Goal: Task Accomplishment & Management: Complete application form

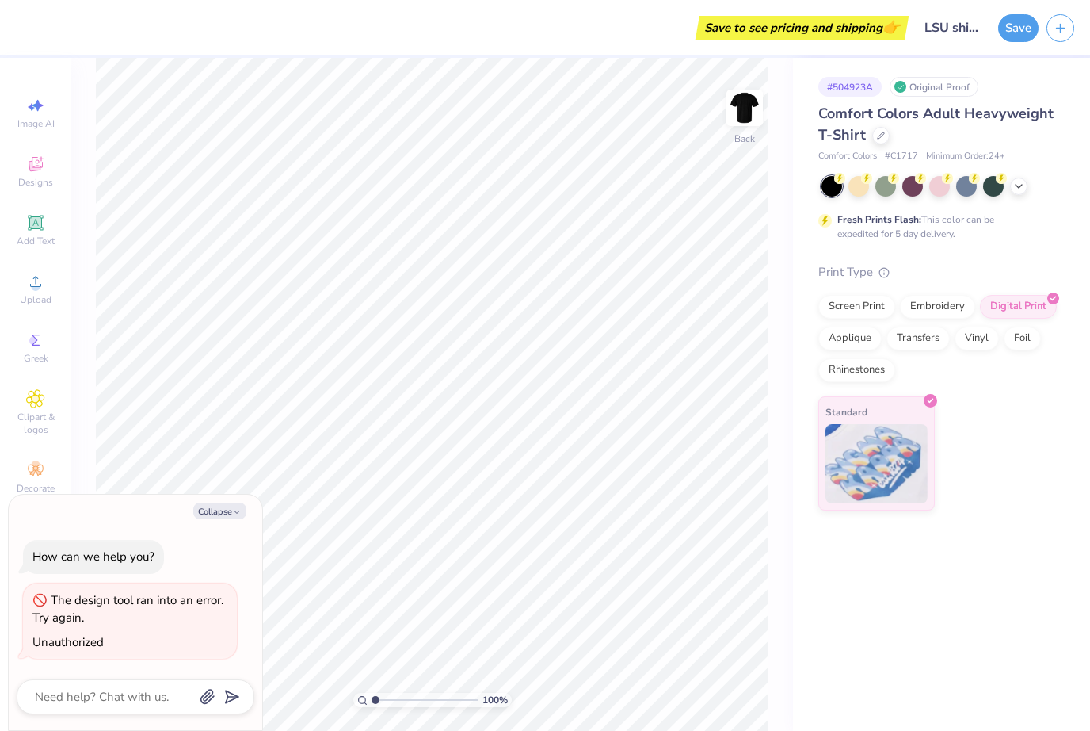
click at [1059, 32] on icon "button" at bounding box center [1060, 27] width 13 height 13
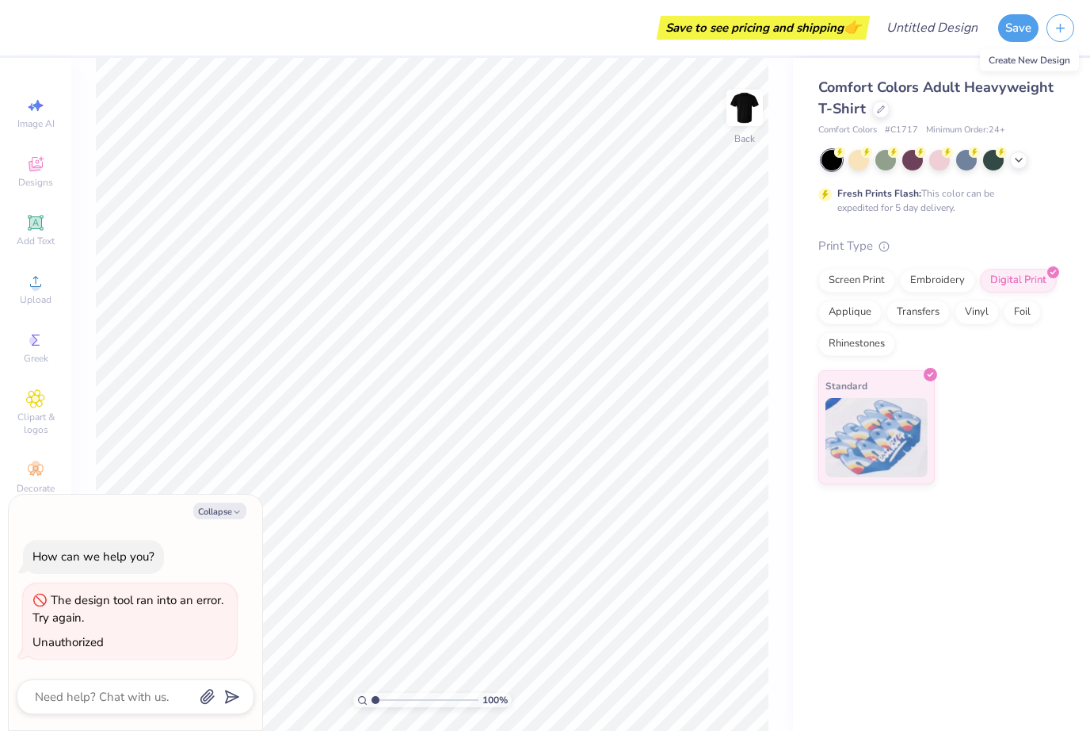
click at [1012, 25] on button "Save" at bounding box center [1018, 28] width 40 height 28
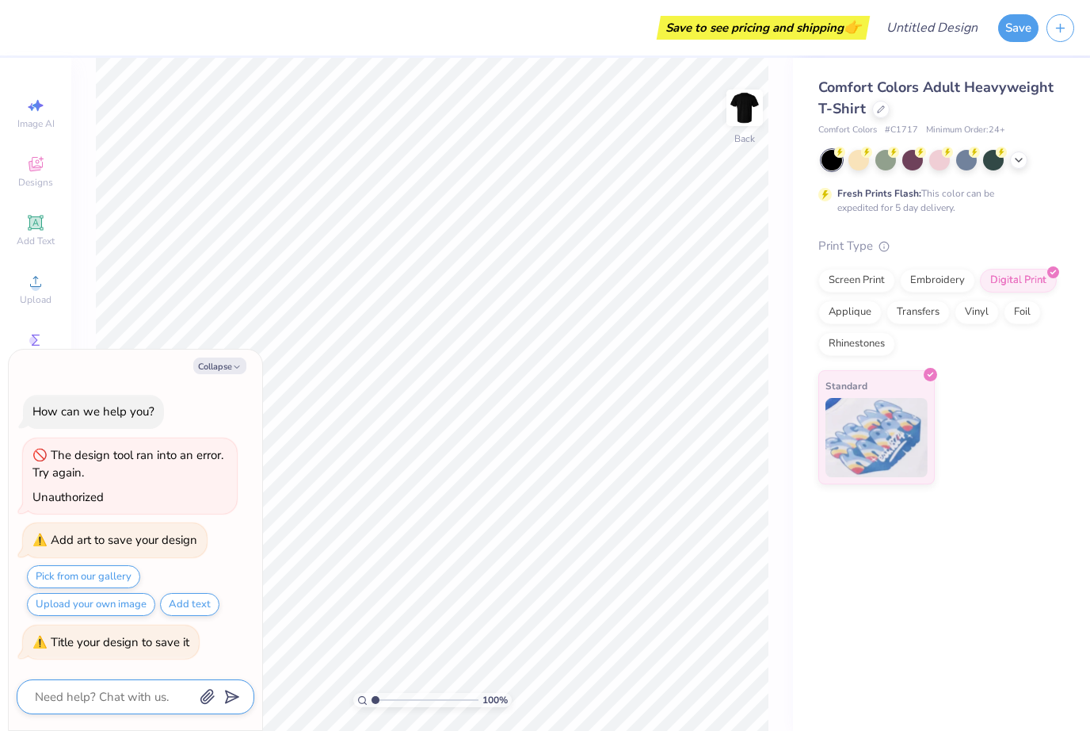
scroll to position [1, 0]
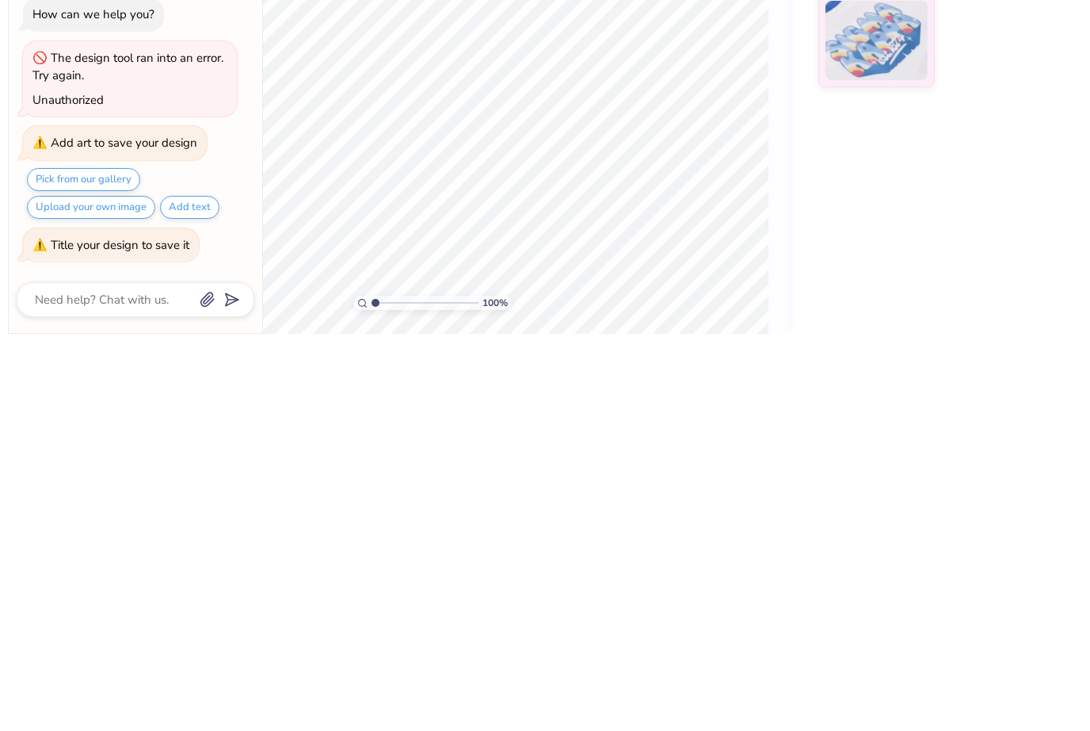
type textarea "x"
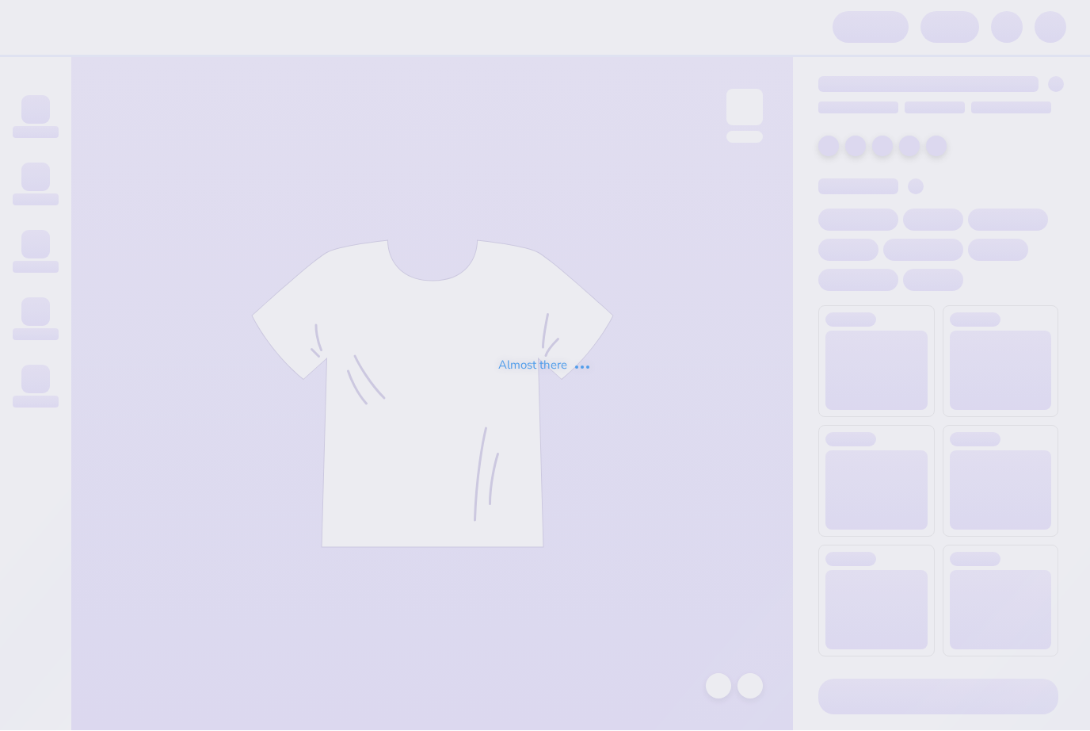
scroll to position [1, 0]
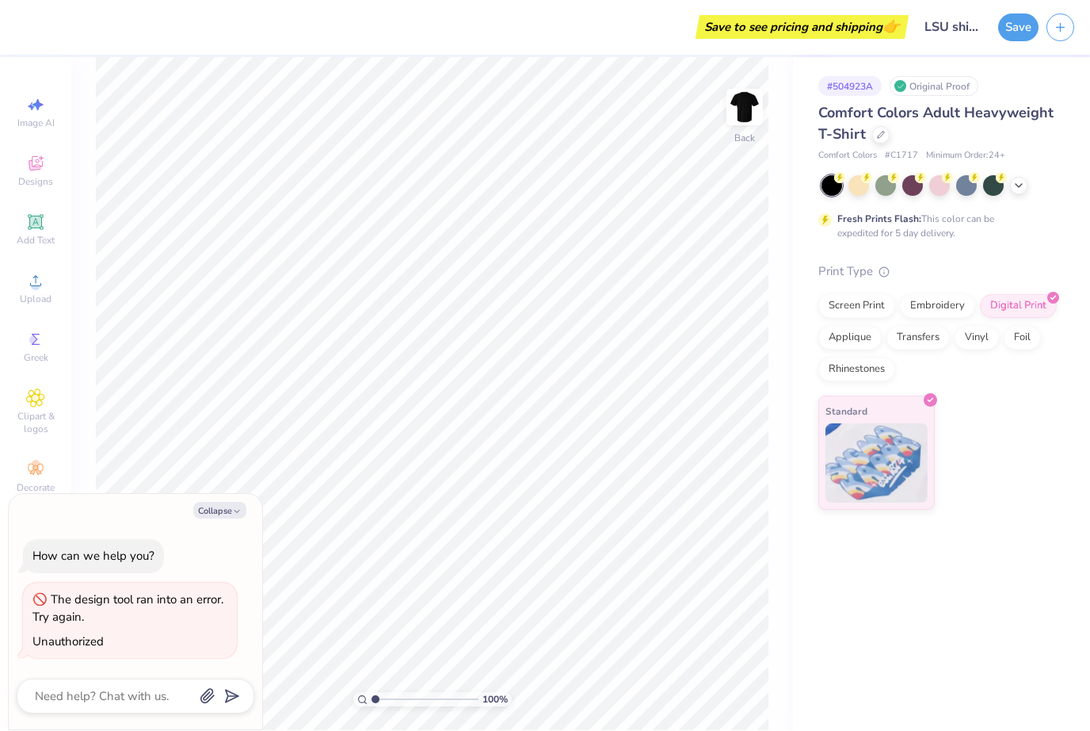
click at [1007, 29] on button "Save" at bounding box center [1018, 28] width 40 height 28
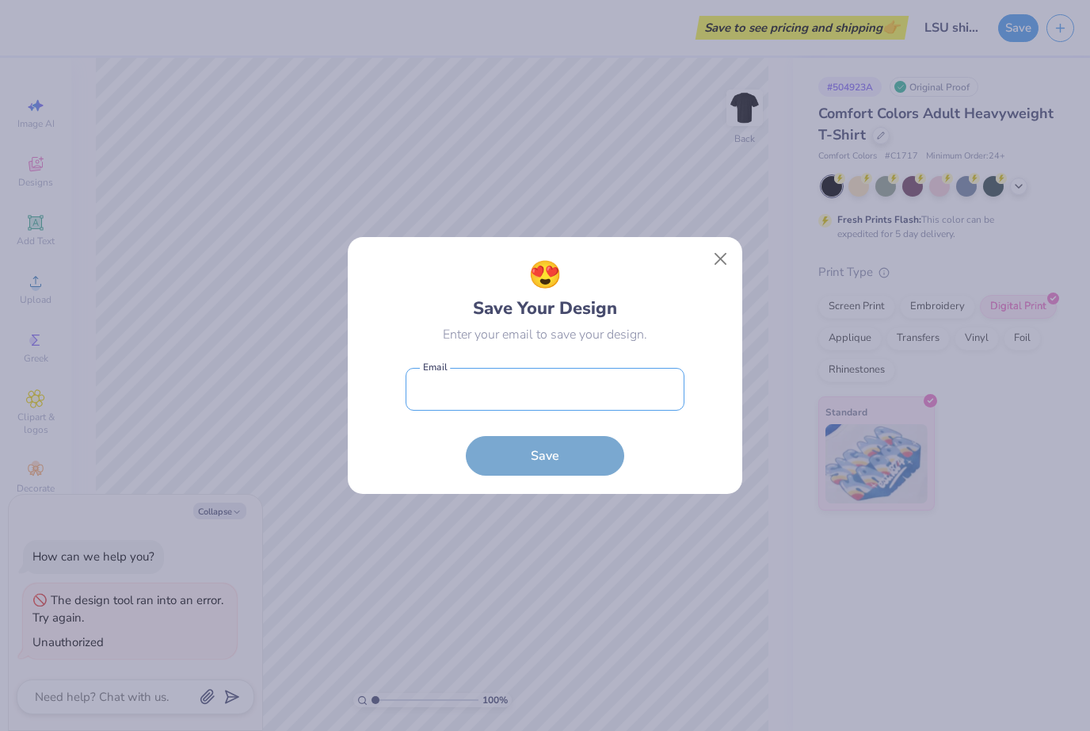
click at [565, 390] on input "email" at bounding box center [545, 390] width 279 height 44
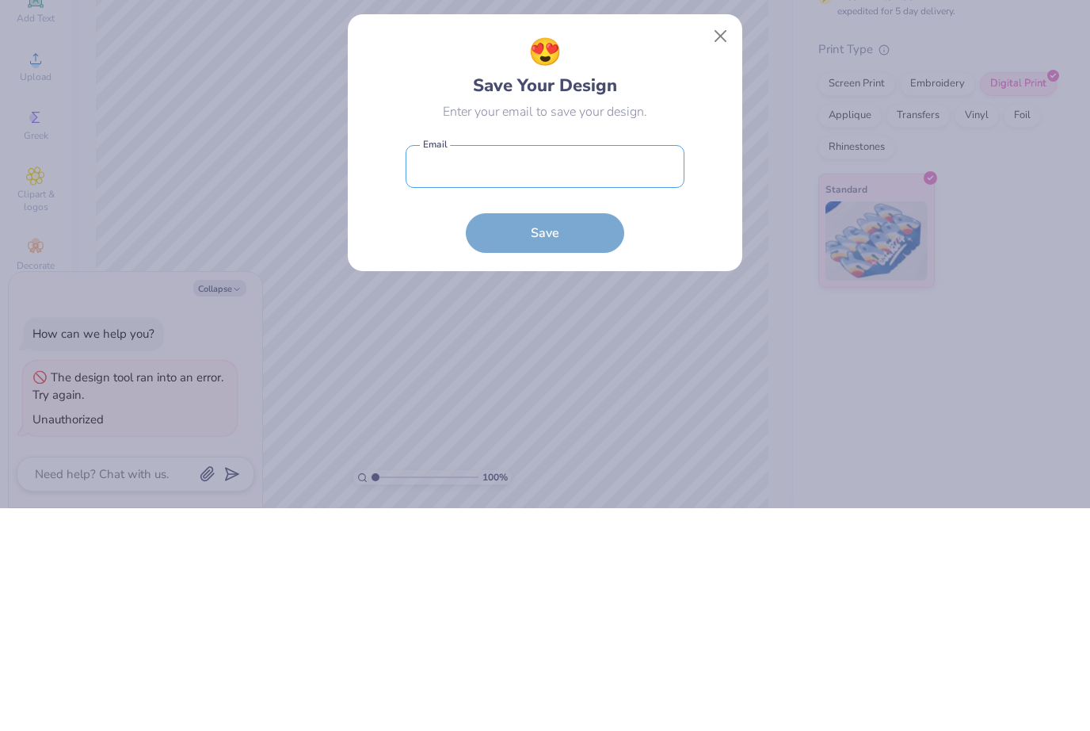
type textarea "x"
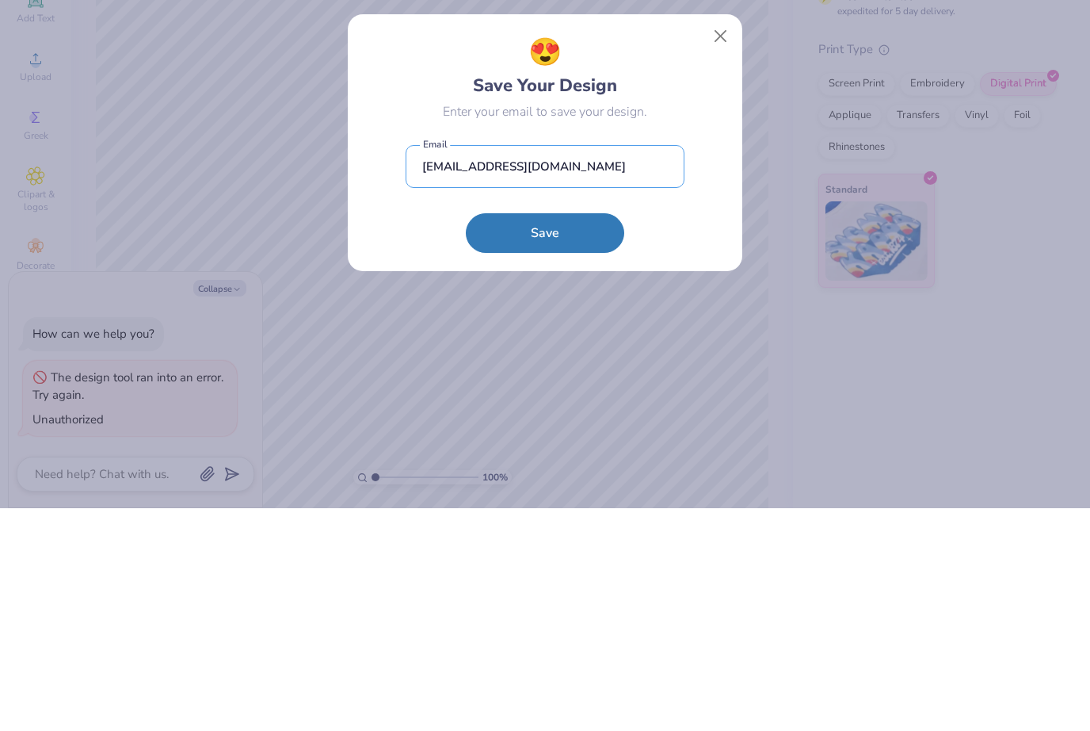
type input "gloriac81194@gmail.com"
click at [586, 436] on button "Save" at bounding box center [545, 456] width 158 height 40
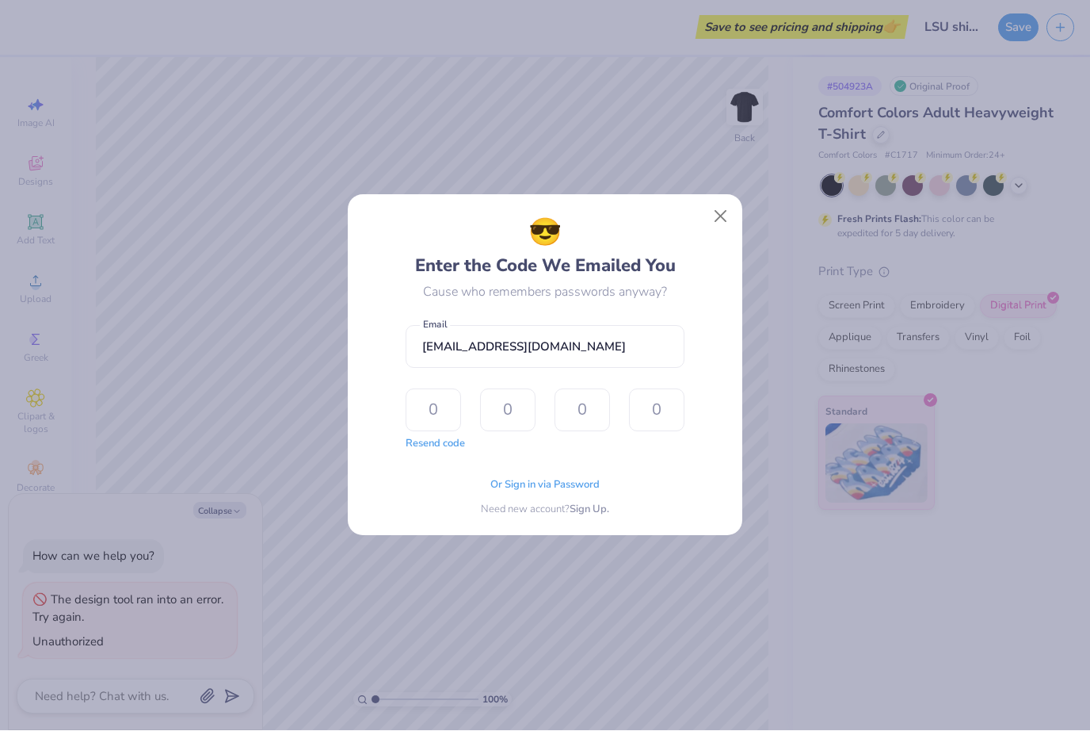
click at [455, 444] on button "Resend code" at bounding box center [435, 445] width 59 height 16
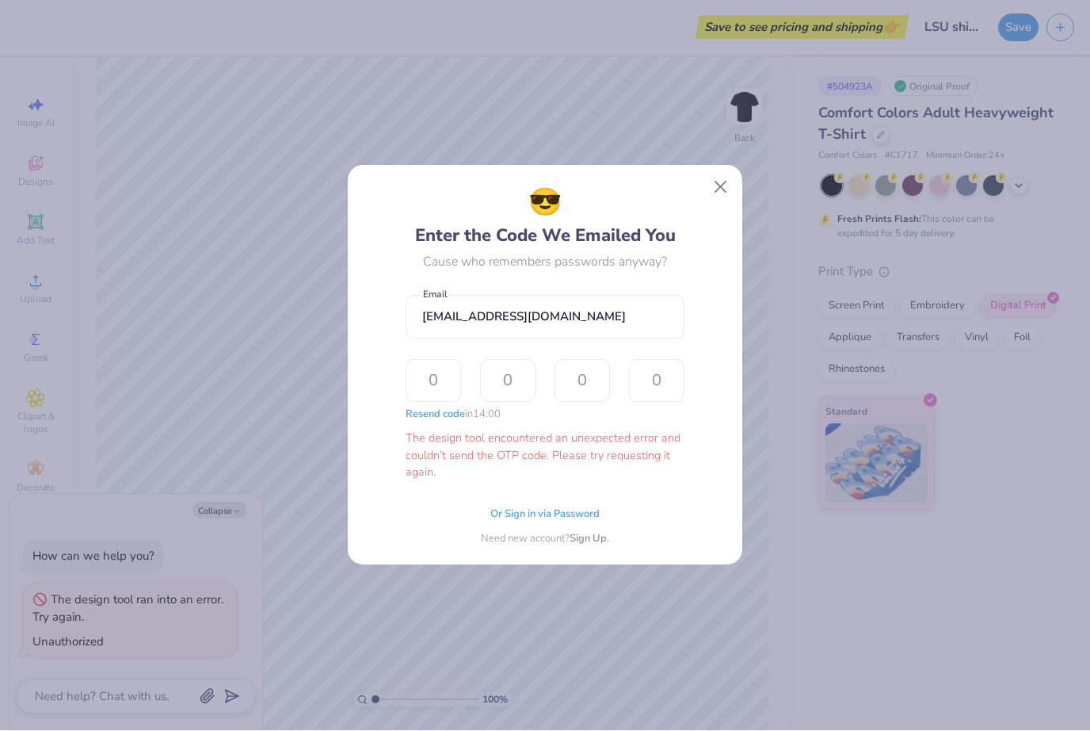
click at [724, 194] on button "Close" at bounding box center [721, 187] width 30 height 30
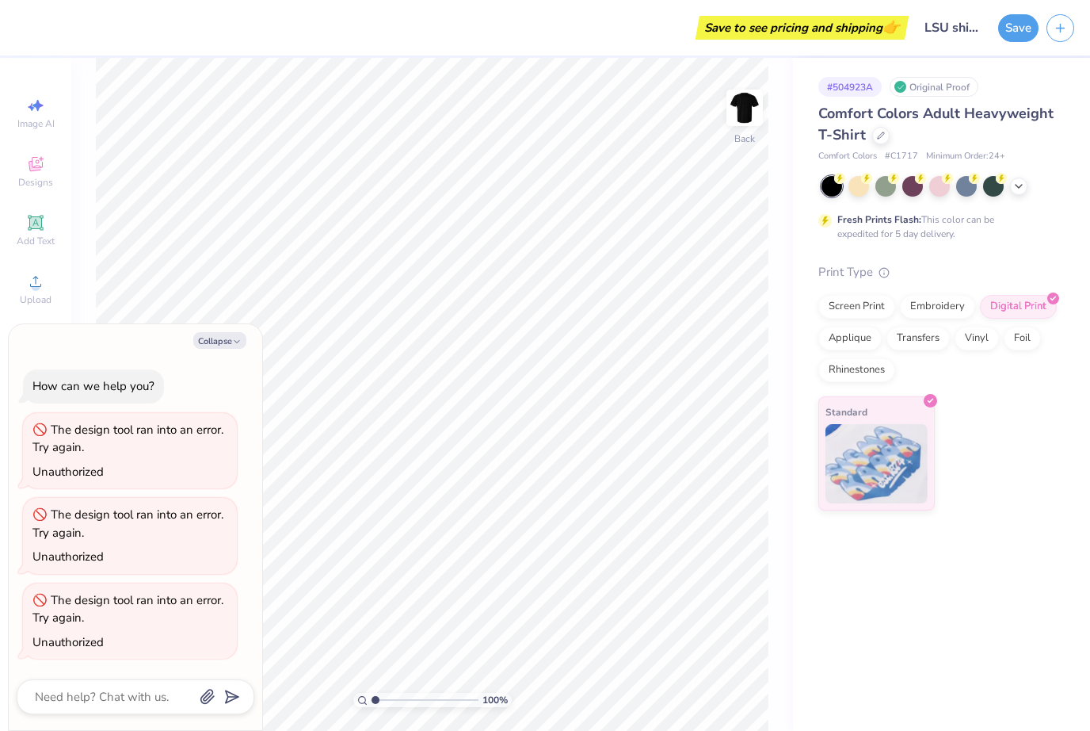
click at [1010, 28] on button "Save" at bounding box center [1018, 28] width 40 height 28
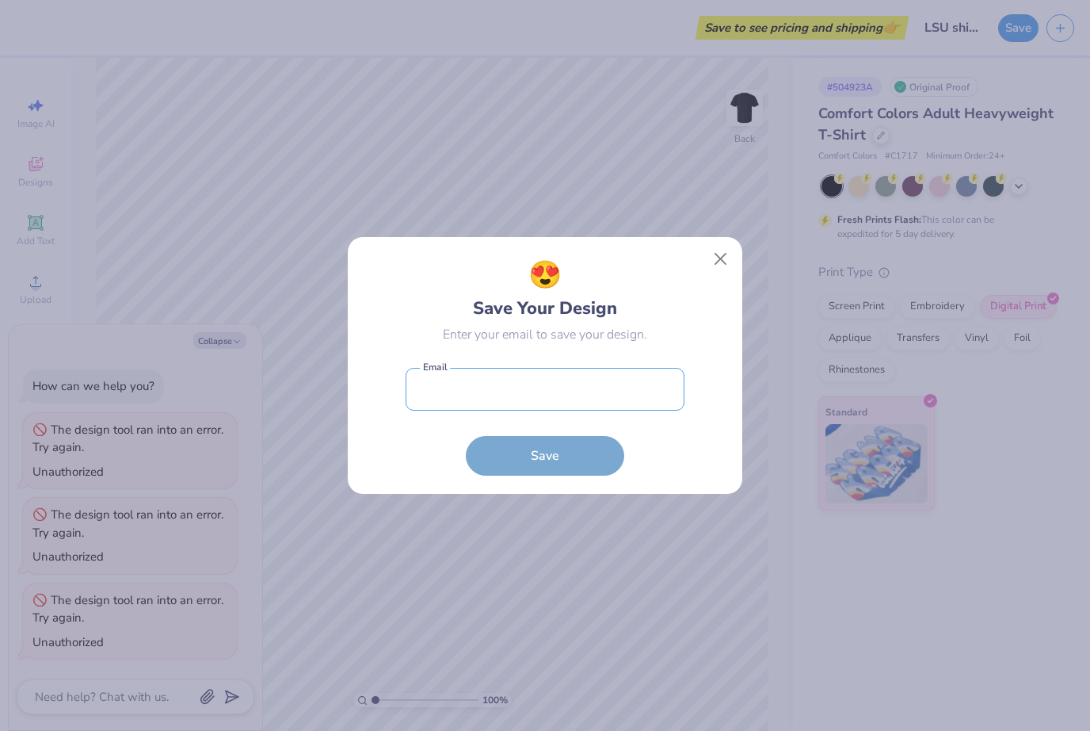
click at [605, 387] on input "email" at bounding box center [545, 390] width 279 height 44
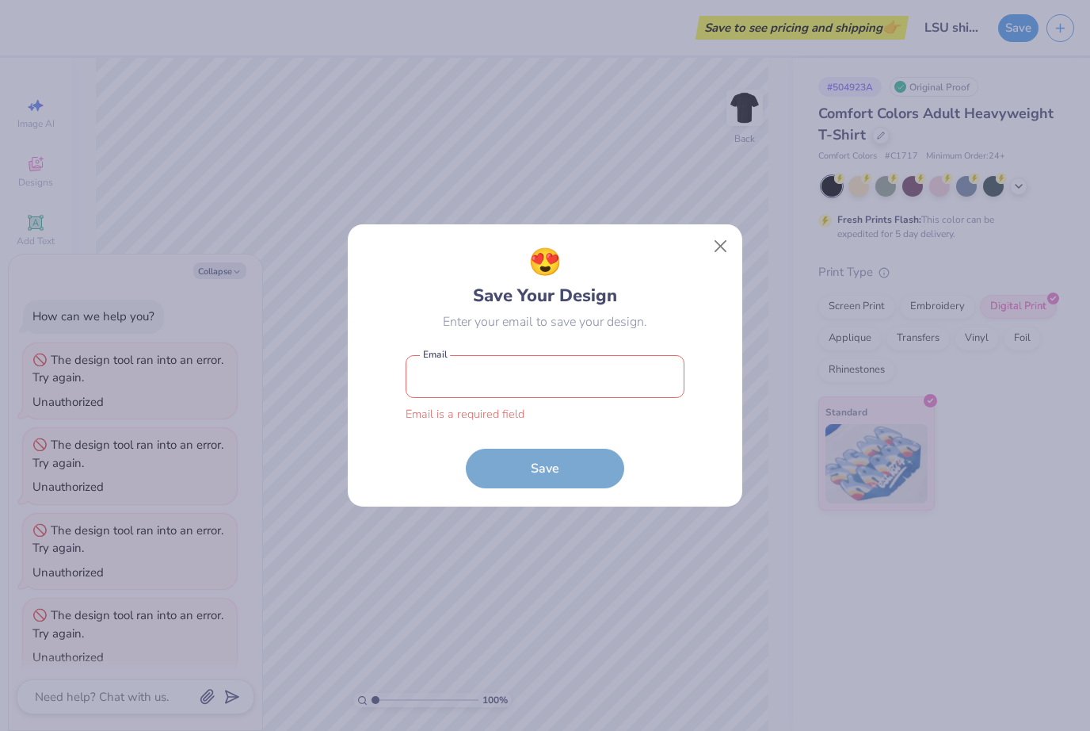
scroll to position [94, 0]
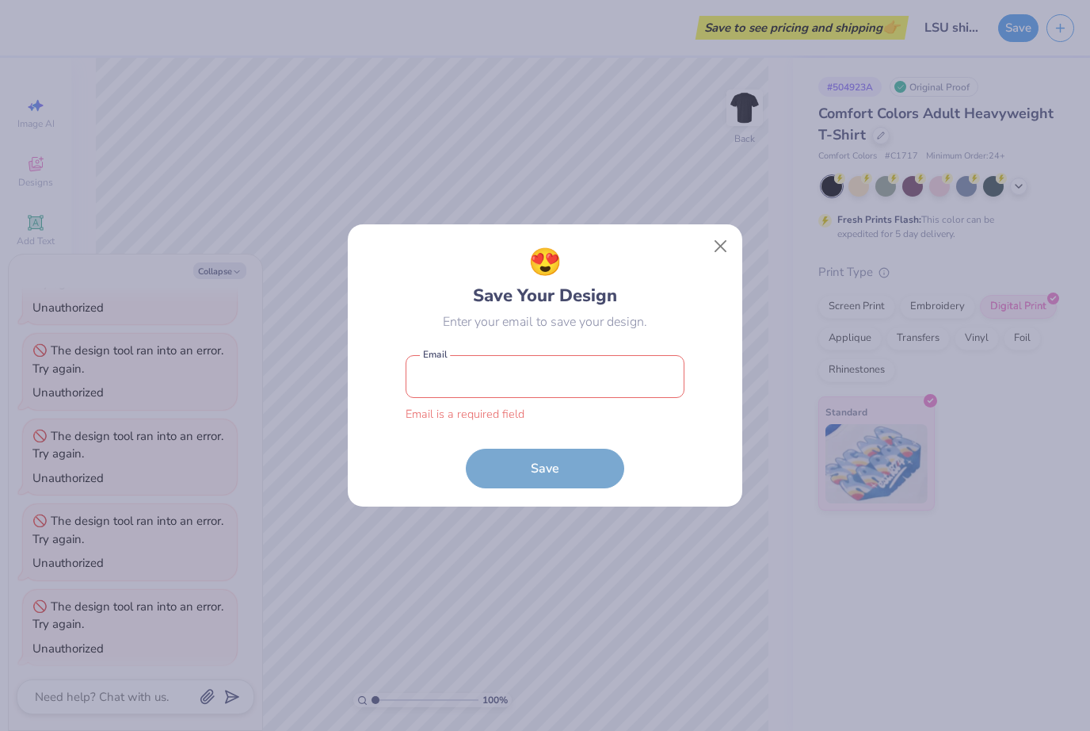
click at [597, 368] on input "email" at bounding box center [545, 377] width 279 height 44
type textarea "x"
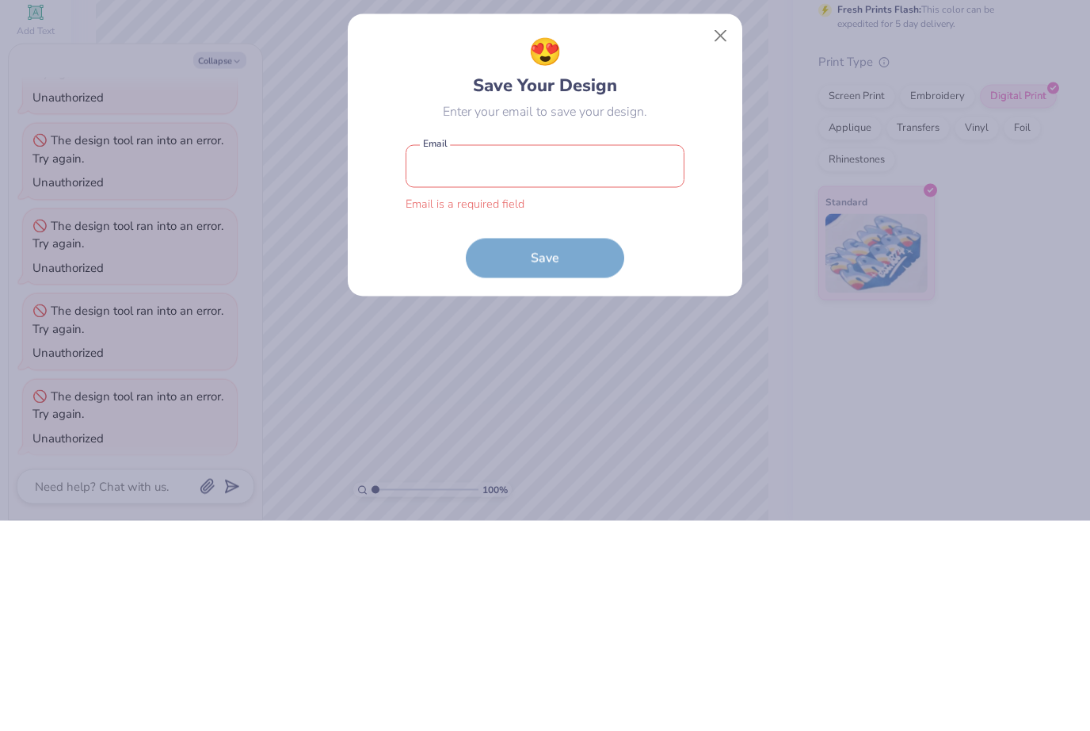
type input "g"
type textarea "x"
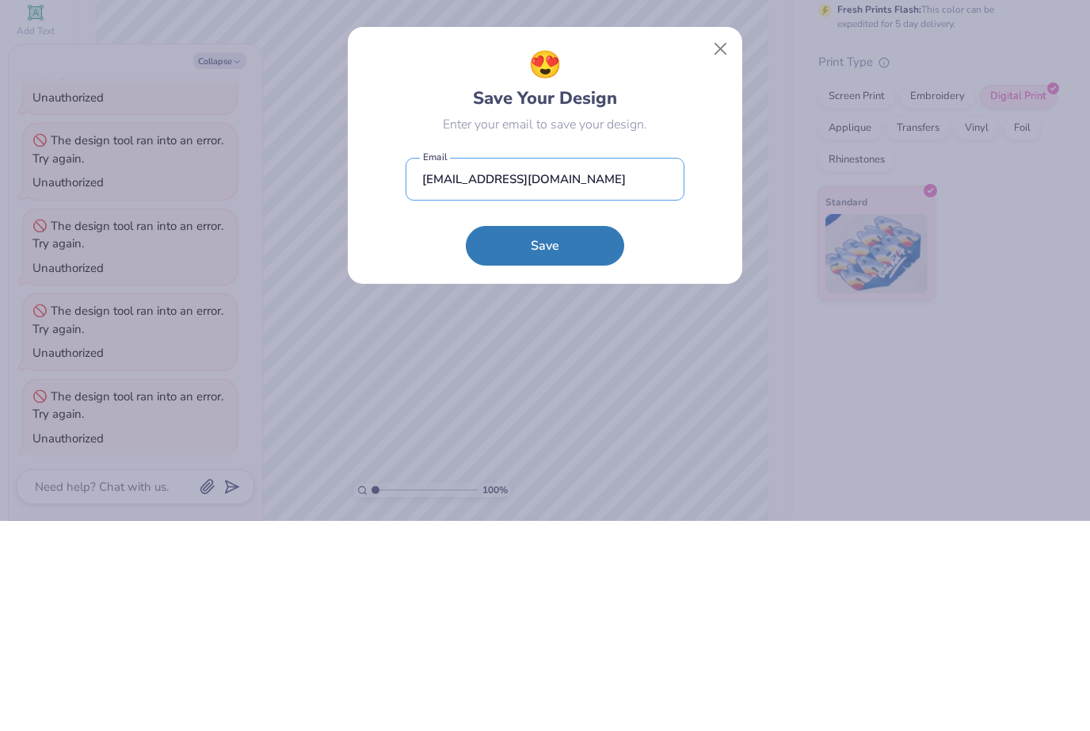
type input "gloriabcruz08@icloud.com"
click at [556, 436] on button "Save" at bounding box center [545, 456] width 158 height 40
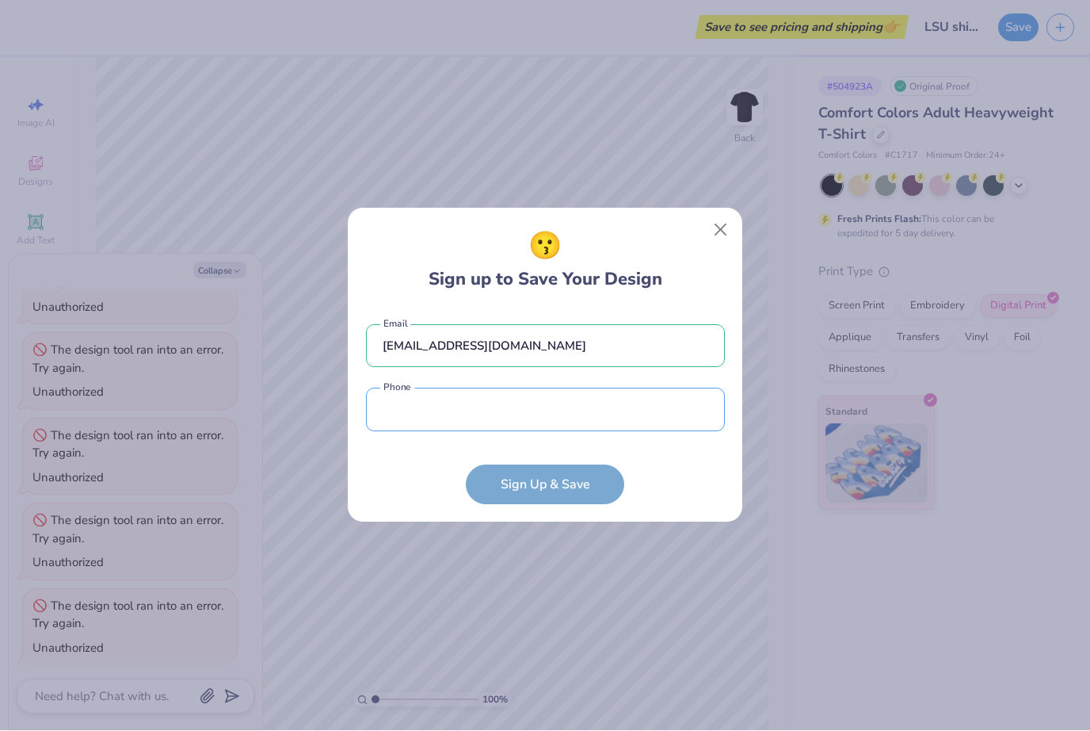
click at [663, 430] on input "tel" at bounding box center [545, 410] width 359 height 44
type textarea "x"
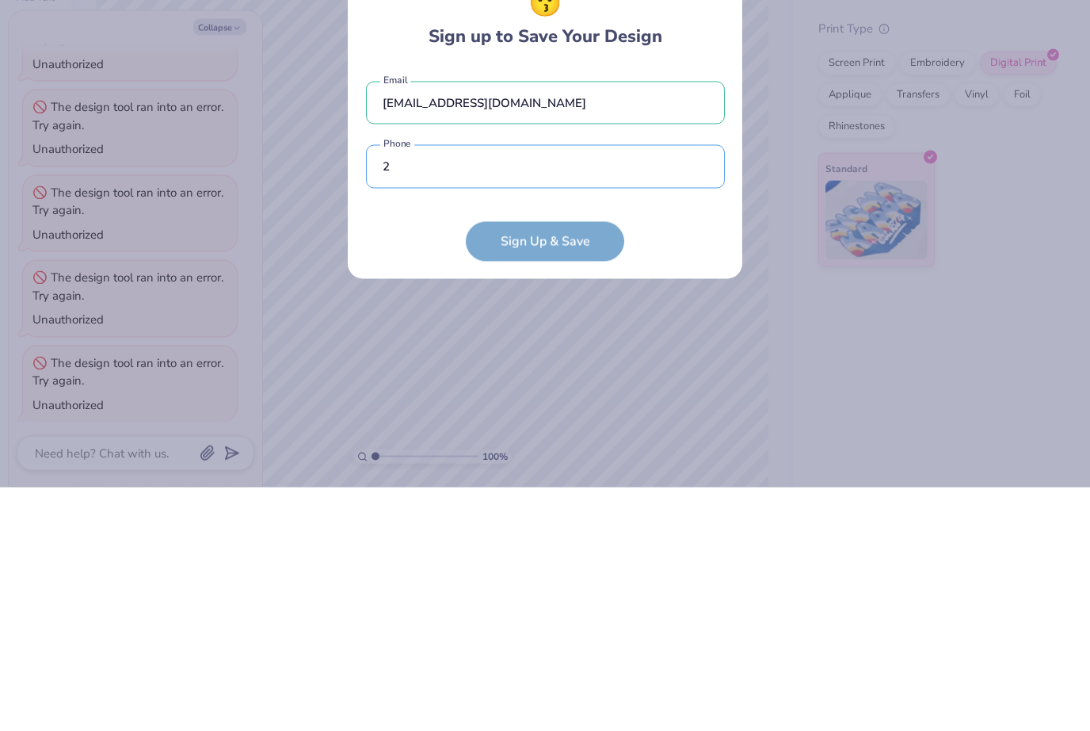
type input "26"
type textarea "x"
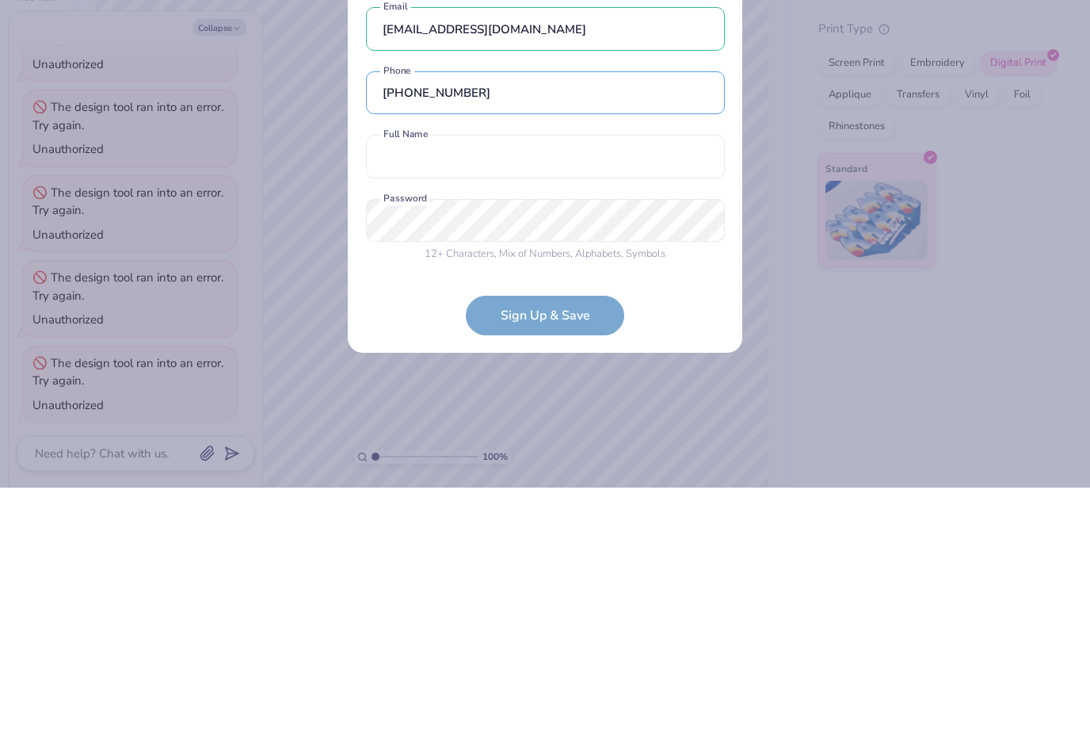
type input "(262) 676-8574"
click at [651, 235] on div "gloriabcruz08@icloud.com Email (262) 676-8574 Phone Full Name is a required fie…" at bounding box center [545, 374] width 359 height 279
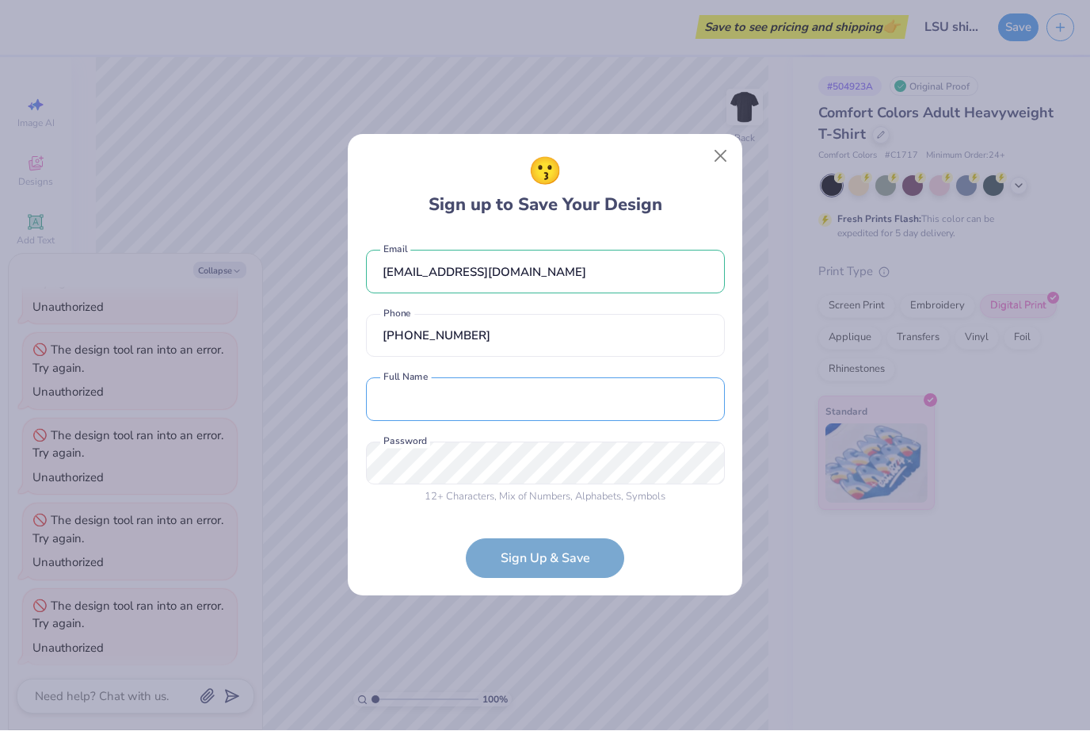
click at [548, 398] on input "text" at bounding box center [545, 400] width 359 height 44
type textarea "x"
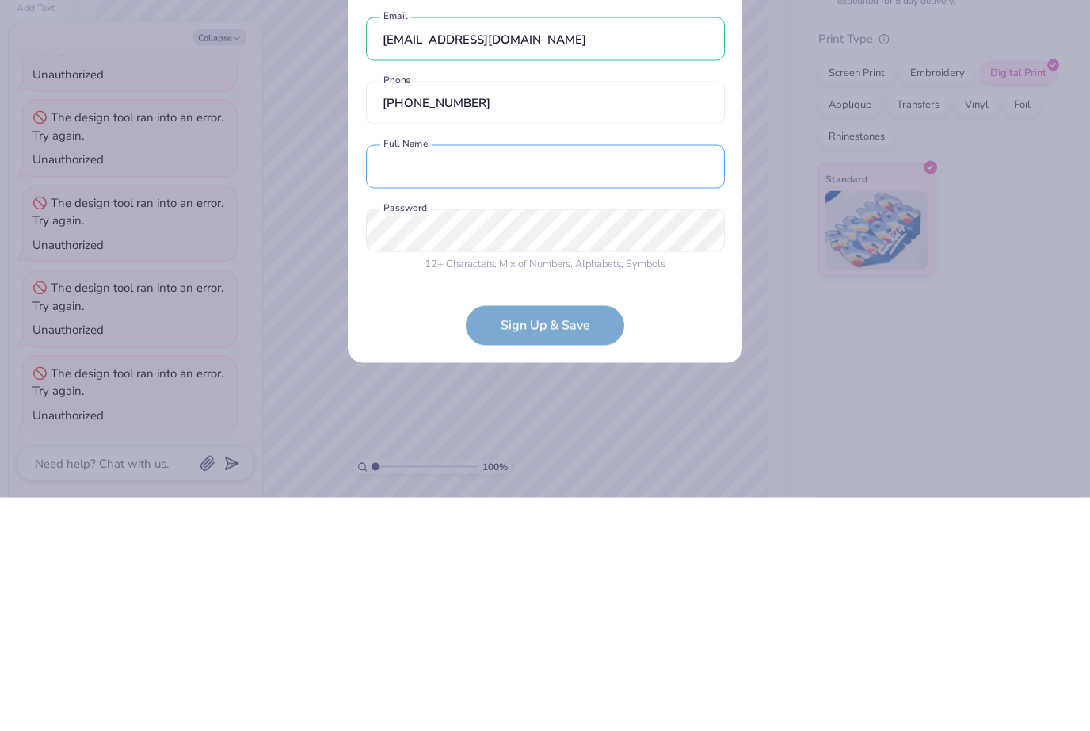
type input "Gloria Cruz"
click at [610, 378] on input "Gloria Cruz" at bounding box center [545, 400] width 359 height 44
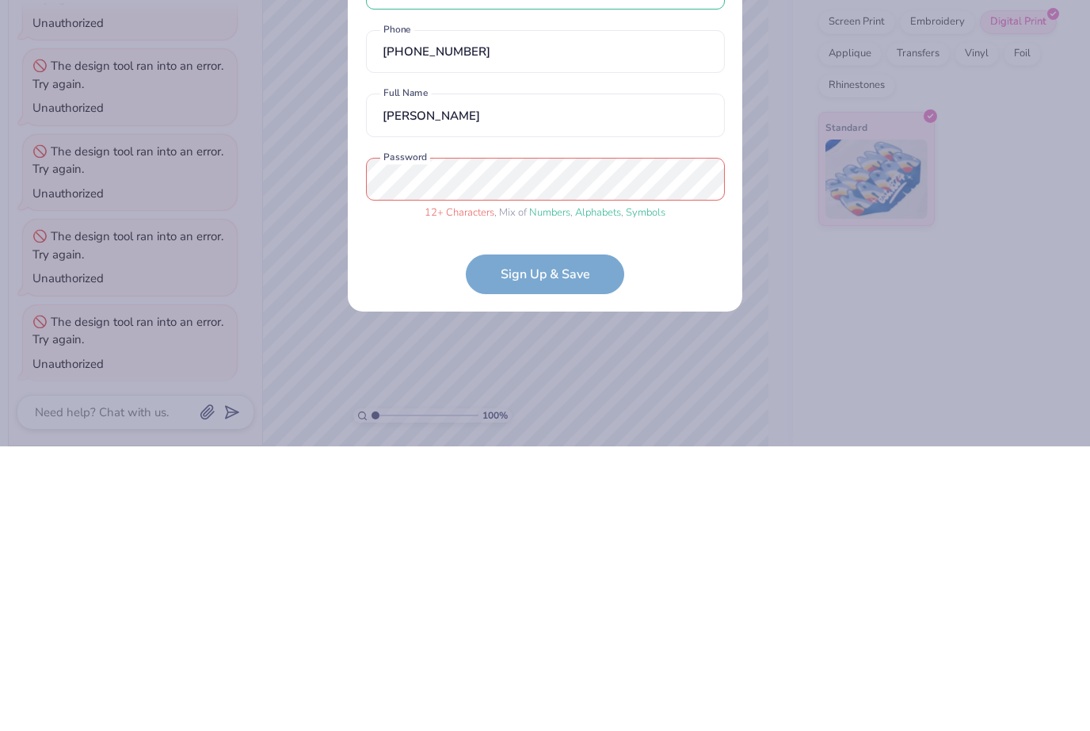
click at [668, 270] on form "gloriabcruz08@icloud.com Email (262) 676-8574 Phone Gloria Cruz Full Name 12 + …" at bounding box center [545, 407] width 359 height 344
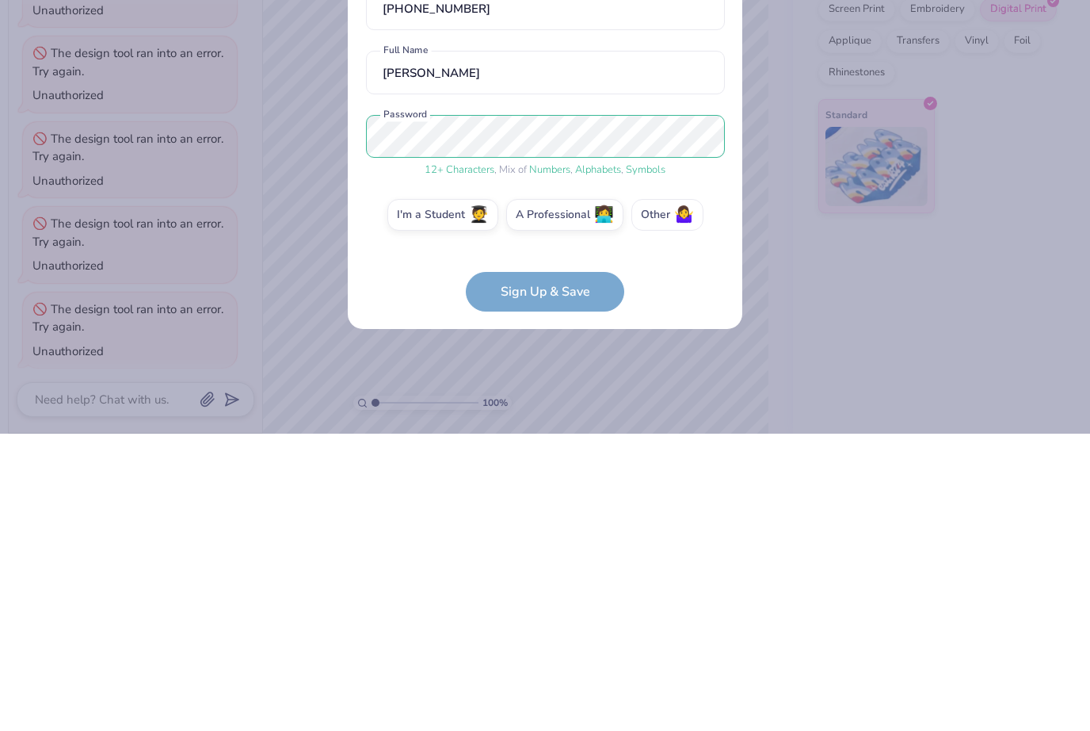
click at [668, 496] on label "Other 🤷‍♀️" at bounding box center [668, 512] width 72 height 32
click at [551, 510] on input "Other 🤷‍♀️" at bounding box center [545, 515] width 10 height 10
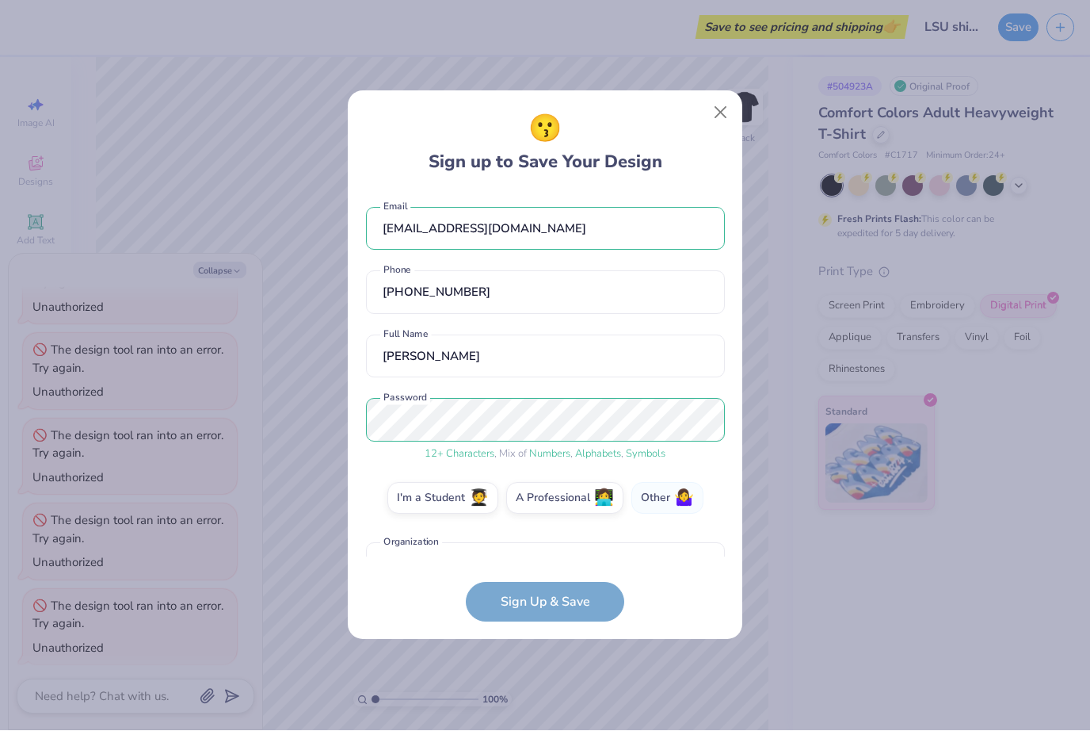
scroll to position [37, 0]
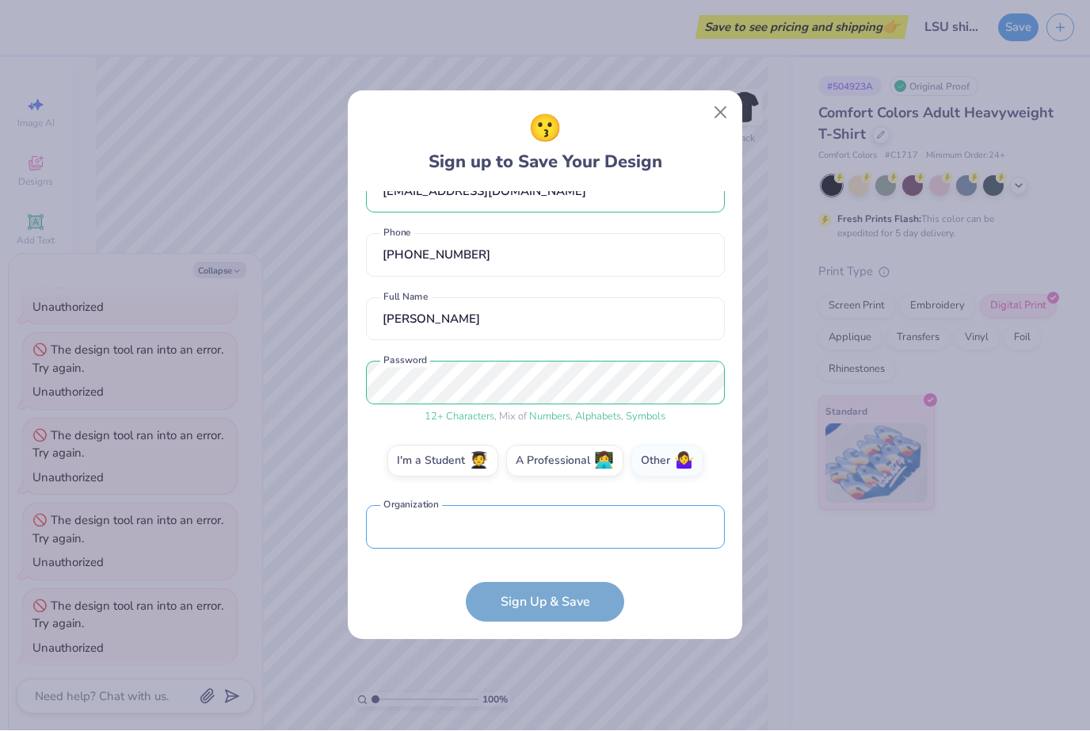
click at [639, 536] on input "text" at bounding box center [545, 528] width 359 height 44
type textarea "x"
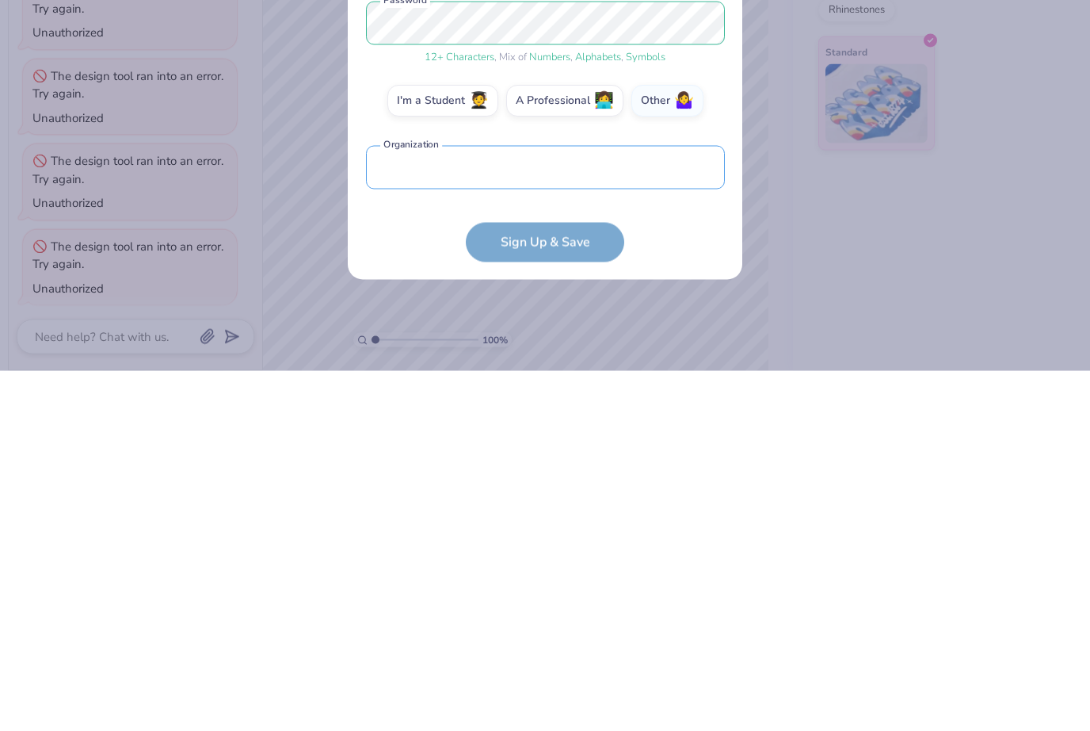
type input "N"
type textarea "x"
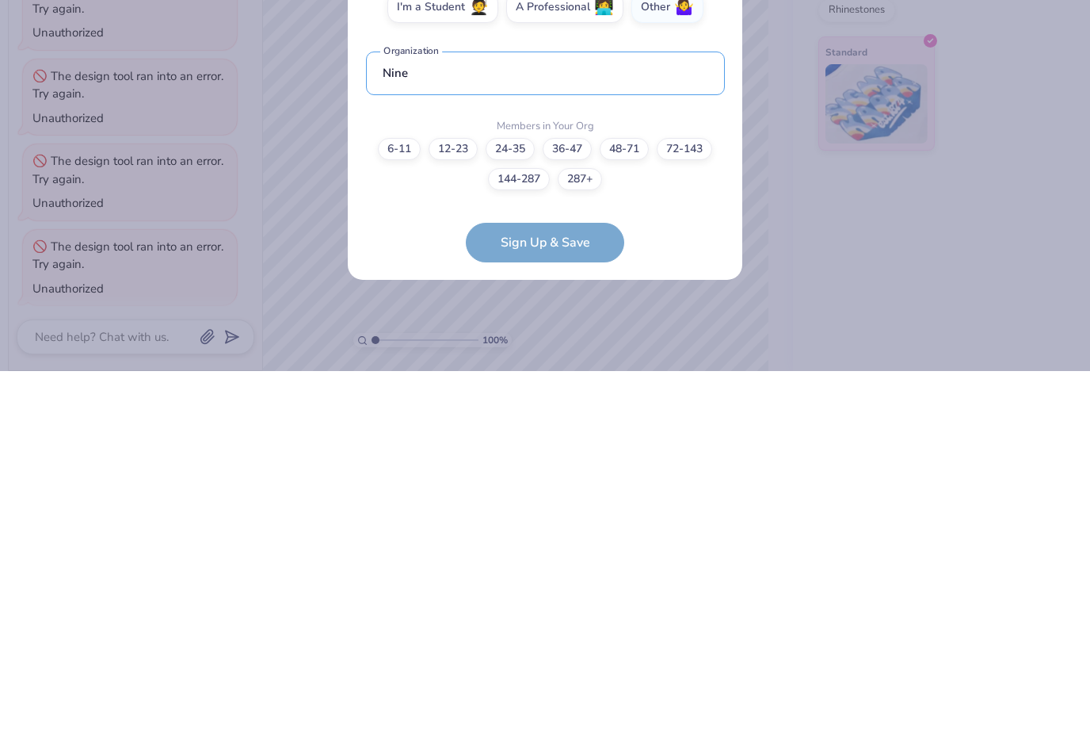
type input "Nine"
click at [688, 247] on form "gloriabcruz08@icloud.com Email (262) 676-8574 Phone Gloria Cruz Full Name 12 + …" at bounding box center [545, 407] width 359 height 430
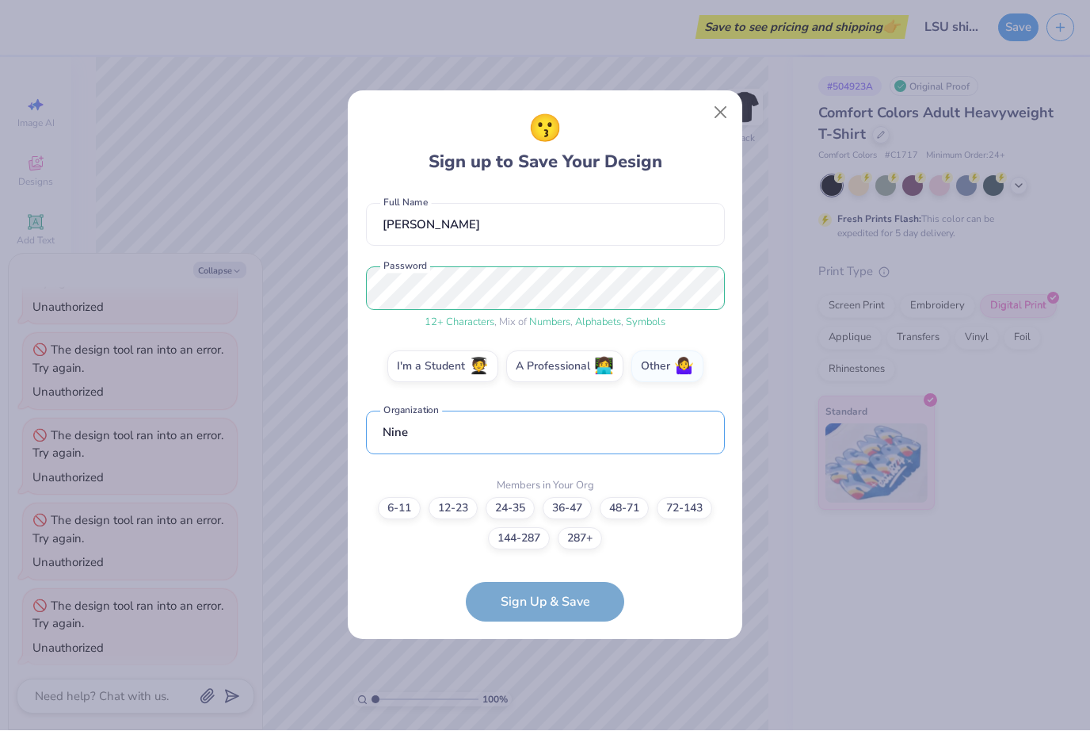
click at [632, 441] on input "Nine" at bounding box center [545, 433] width 359 height 44
type textarea "x"
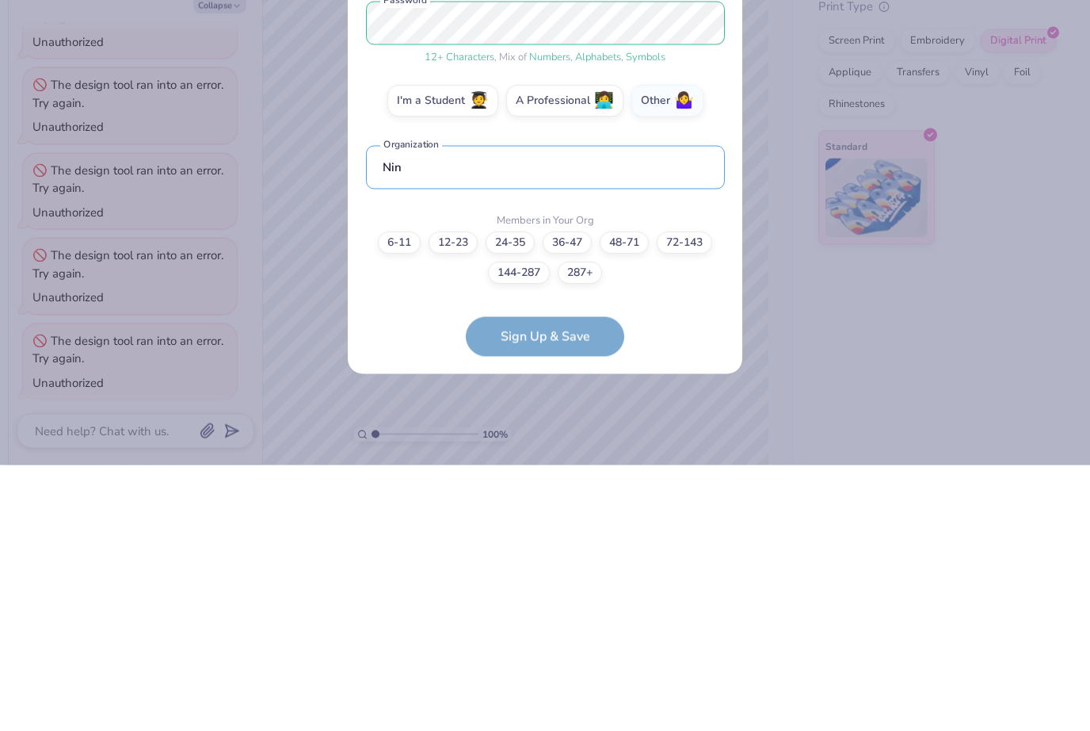
type input "Ni"
type textarea "x"
type input "None"
click at [663, 300] on form "gloriabcruz08@icloud.com Email (262) 676-8574 Phone Gloria Cruz Full Name 12 + …" at bounding box center [545, 407] width 359 height 430
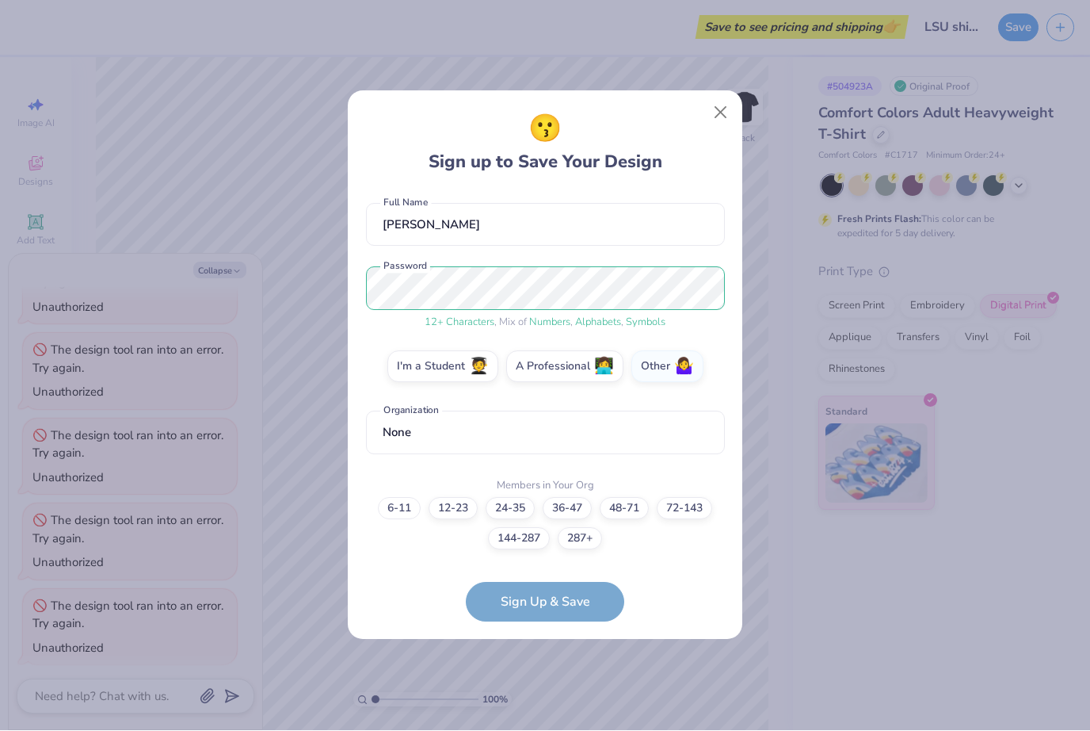
click at [401, 515] on label "6-11" at bounding box center [399, 509] width 43 height 22
click at [540, 651] on input "6-11" at bounding box center [545, 656] width 10 height 10
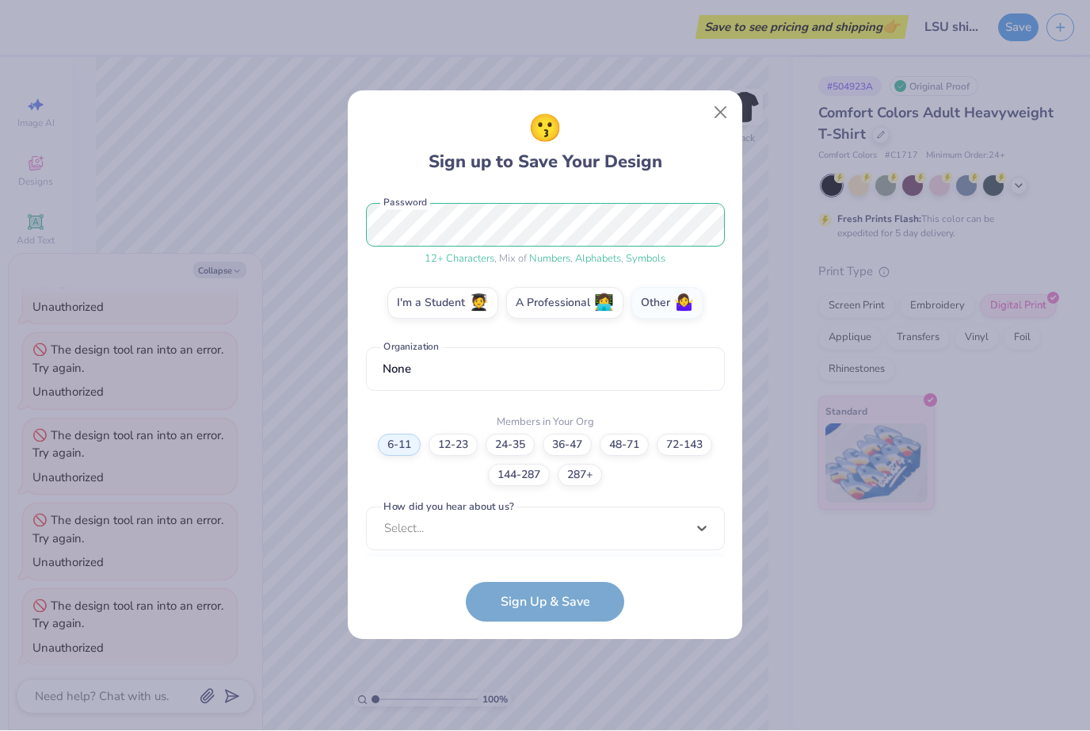
scroll to position [433, 0]
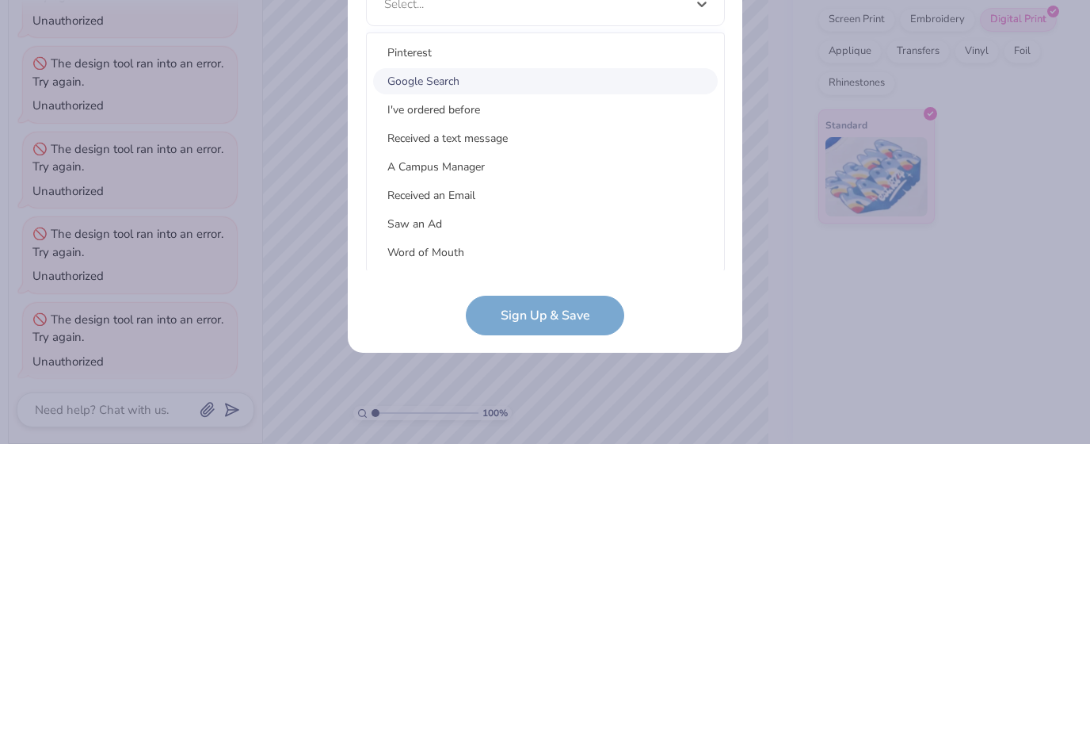
click at [559, 355] on div "Google Search" at bounding box center [545, 368] width 345 height 26
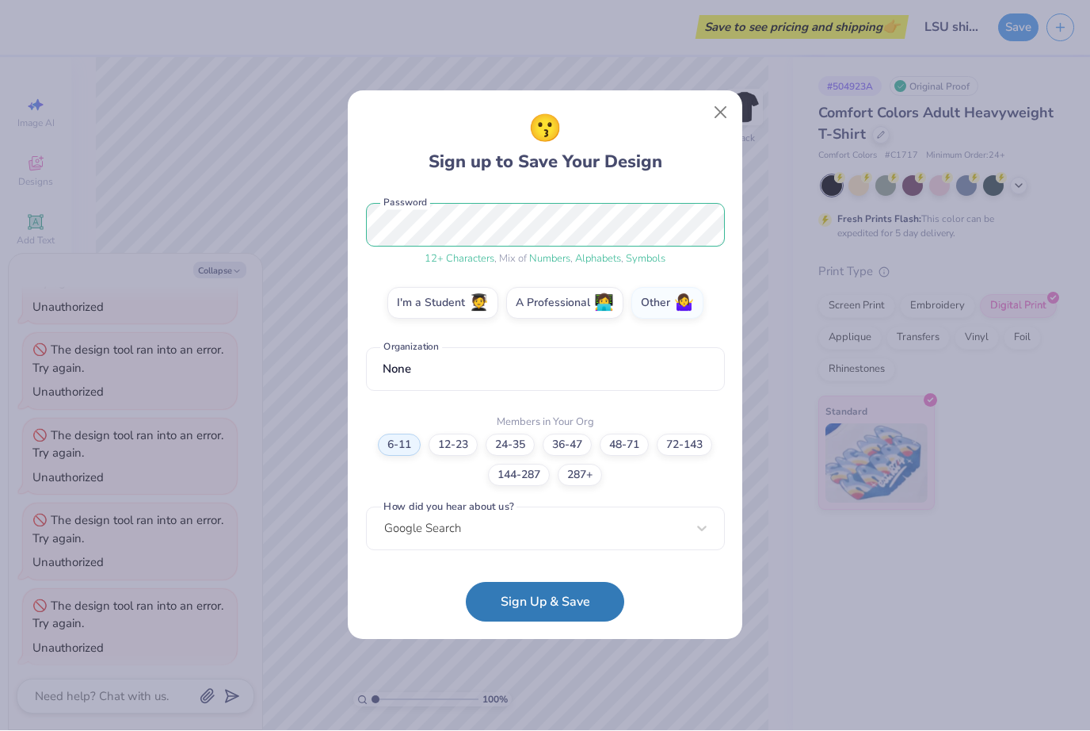
click at [586, 594] on button "Sign Up & Save" at bounding box center [545, 602] width 158 height 40
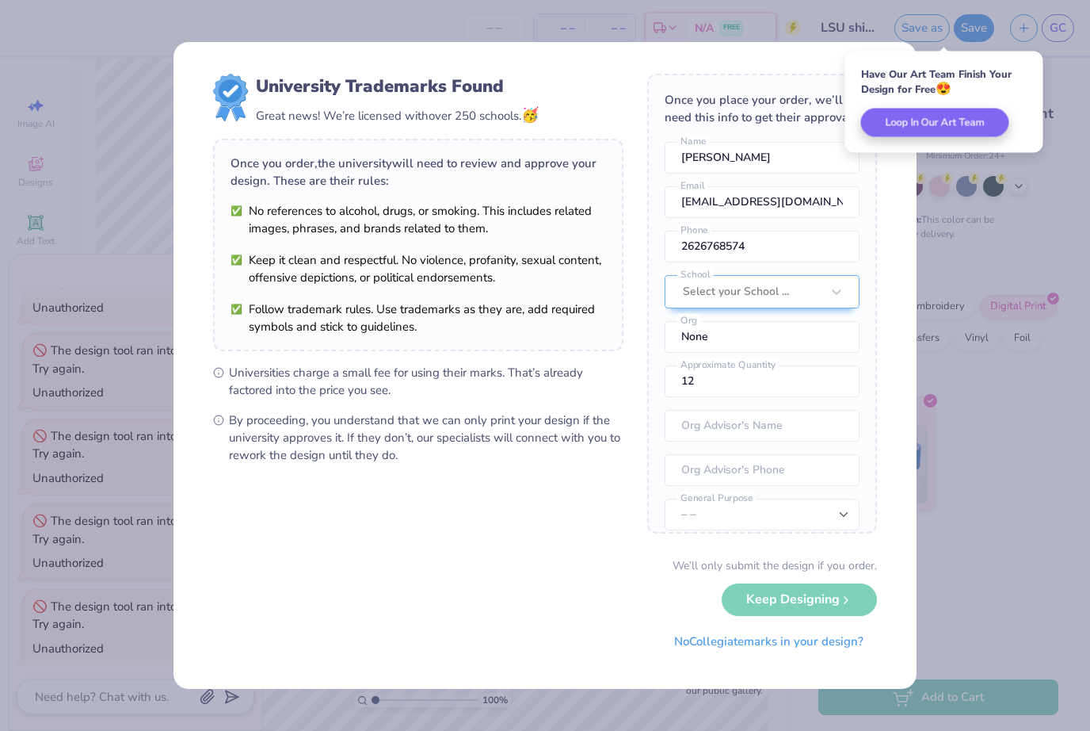
click at [845, 641] on button "No Collegiate marks in your design?" at bounding box center [769, 641] width 216 height 32
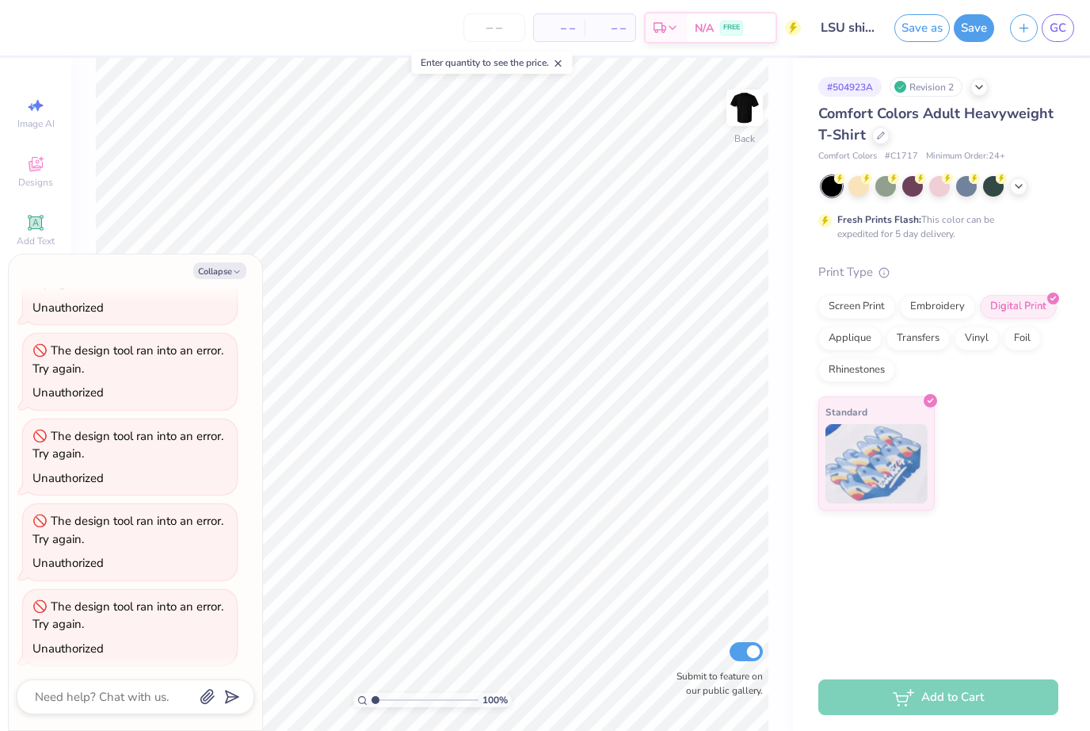
click at [923, 25] on button "Save as" at bounding box center [922, 28] width 55 height 28
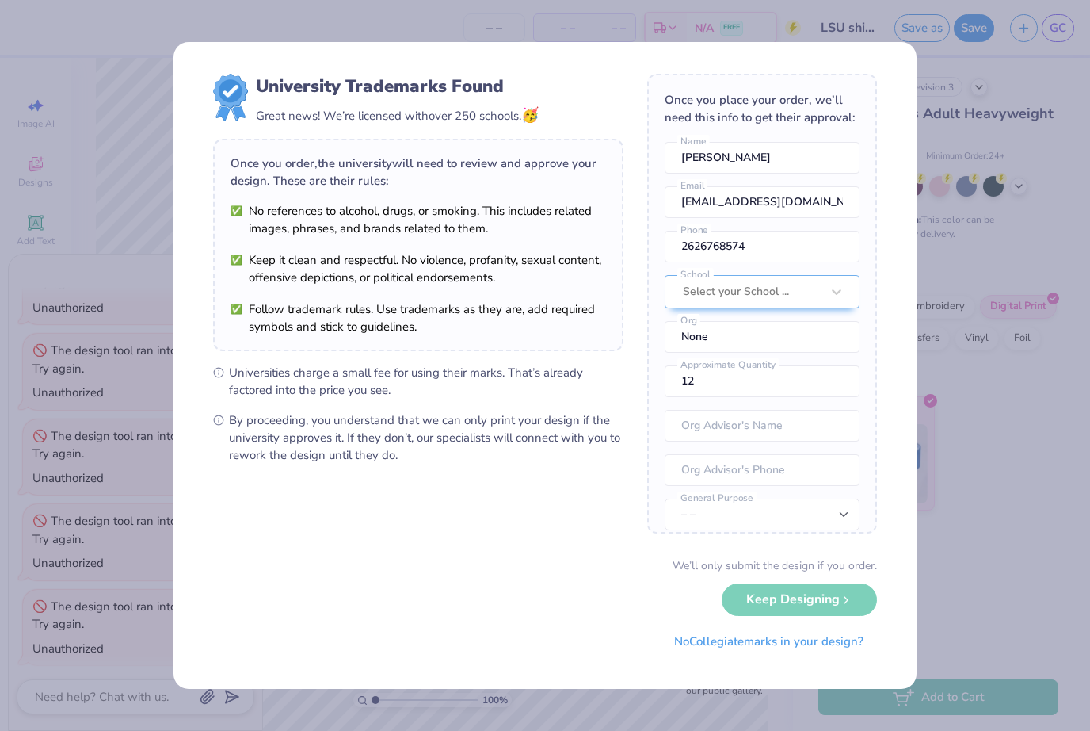
click at [795, 639] on button "No Collegiate marks in your design?" at bounding box center [769, 641] width 216 height 32
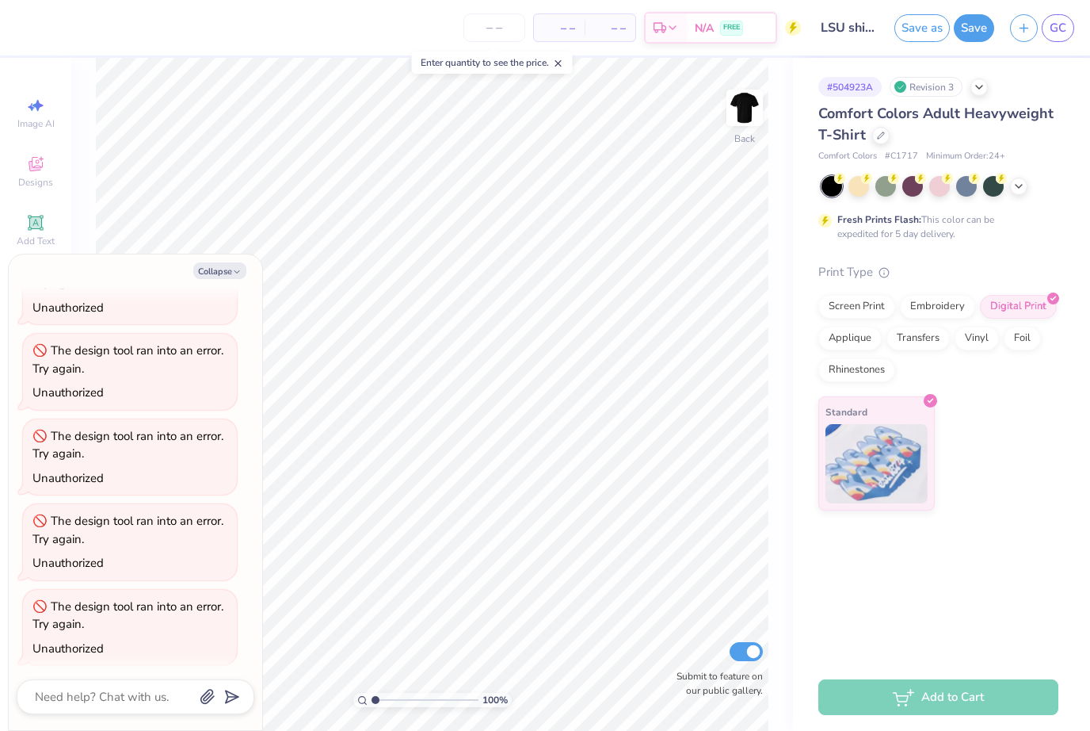
click at [971, 26] on button "Save" at bounding box center [974, 28] width 40 height 28
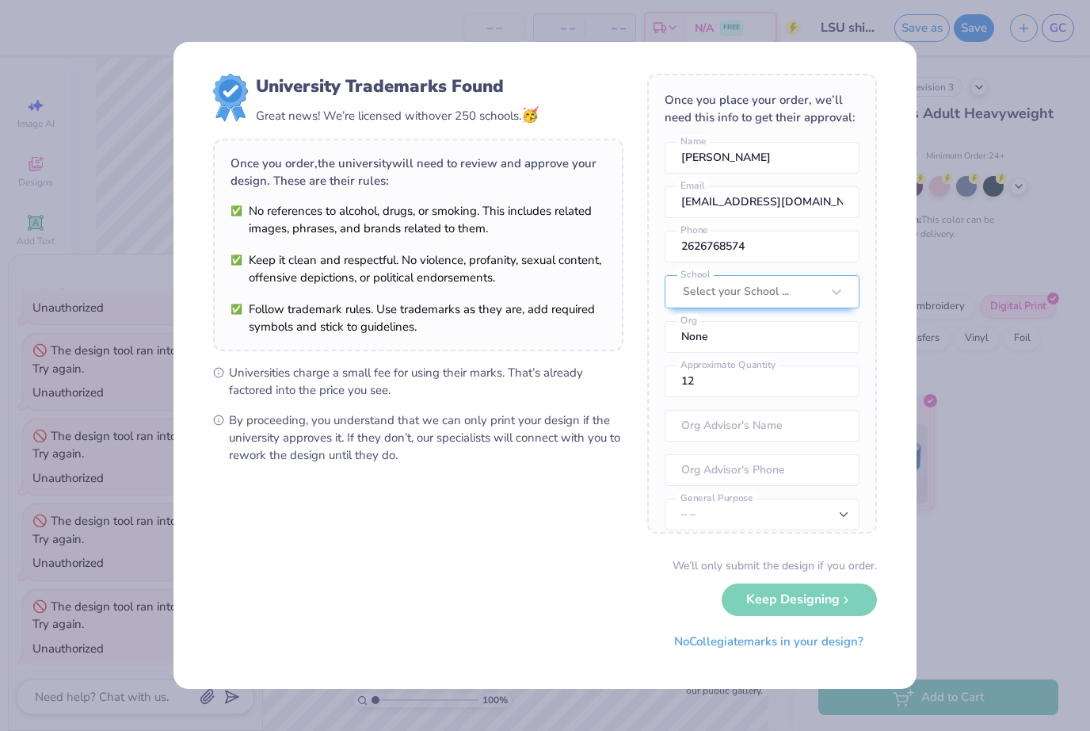
click at [841, 643] on button "No Collegiate marks in your design?" at bounding box center [769, 641] width 216 height 32
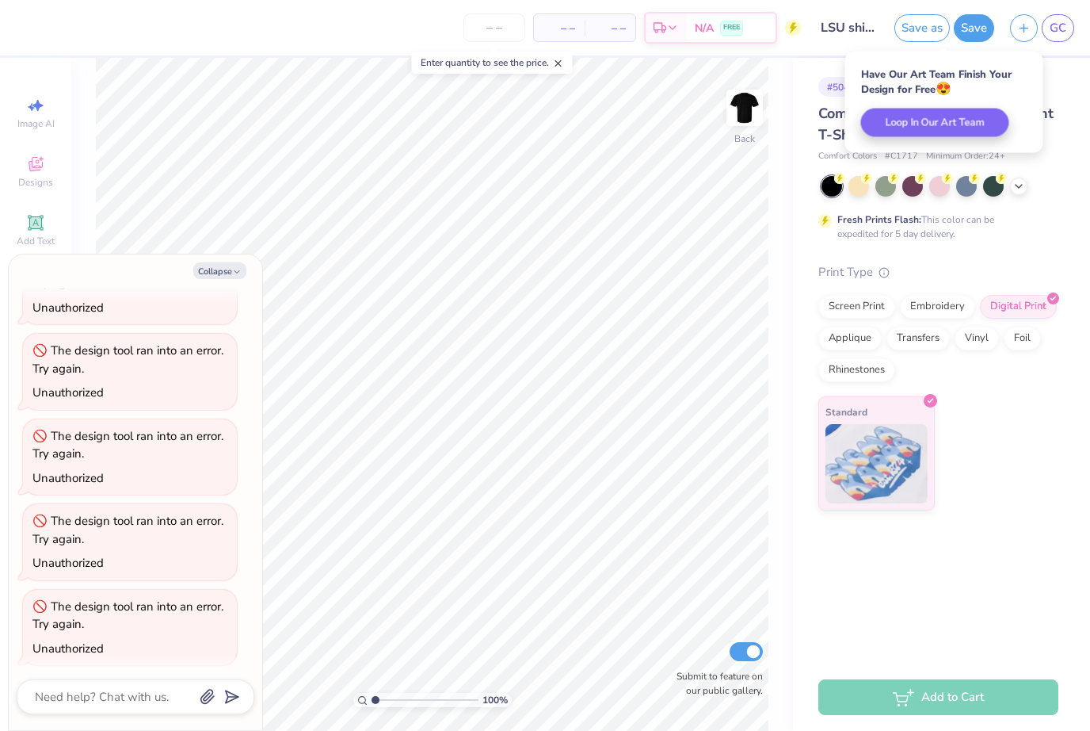
click at [1025, 30] on line "button" at bounding box center [1025, 28] width 0 height 8
type textarea "x"
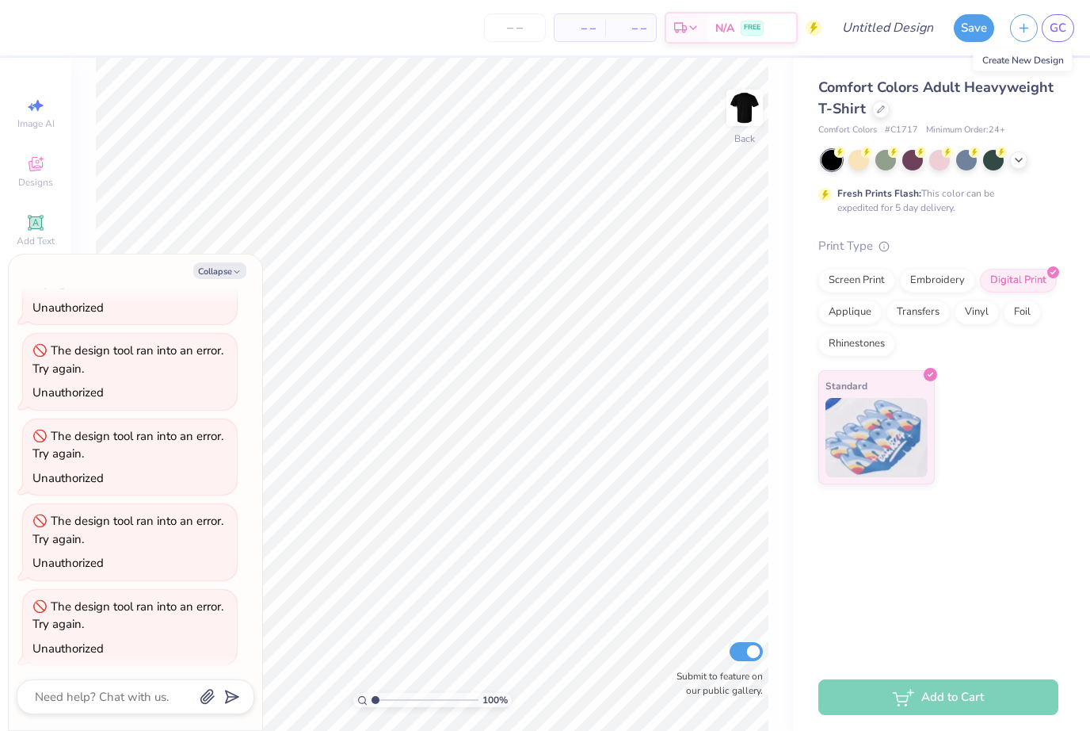
click at [1055, 34] on span "GC" at bounding box center [1058, 28] width 17 height 18
click at [210, 276] on button "Collapse" at bounding box center [219, 270] width 53 height 17
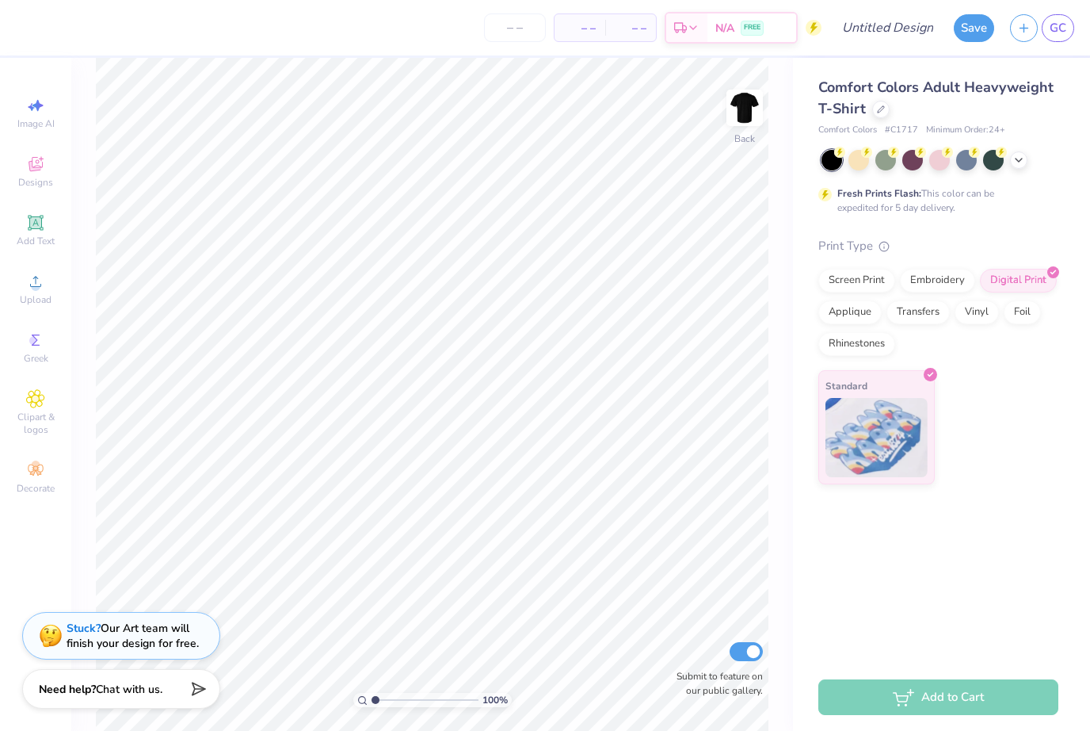
type textarea "x"
click at [27, 296] on div "Upload" at bounding box center [35, 288] width 55 height 47
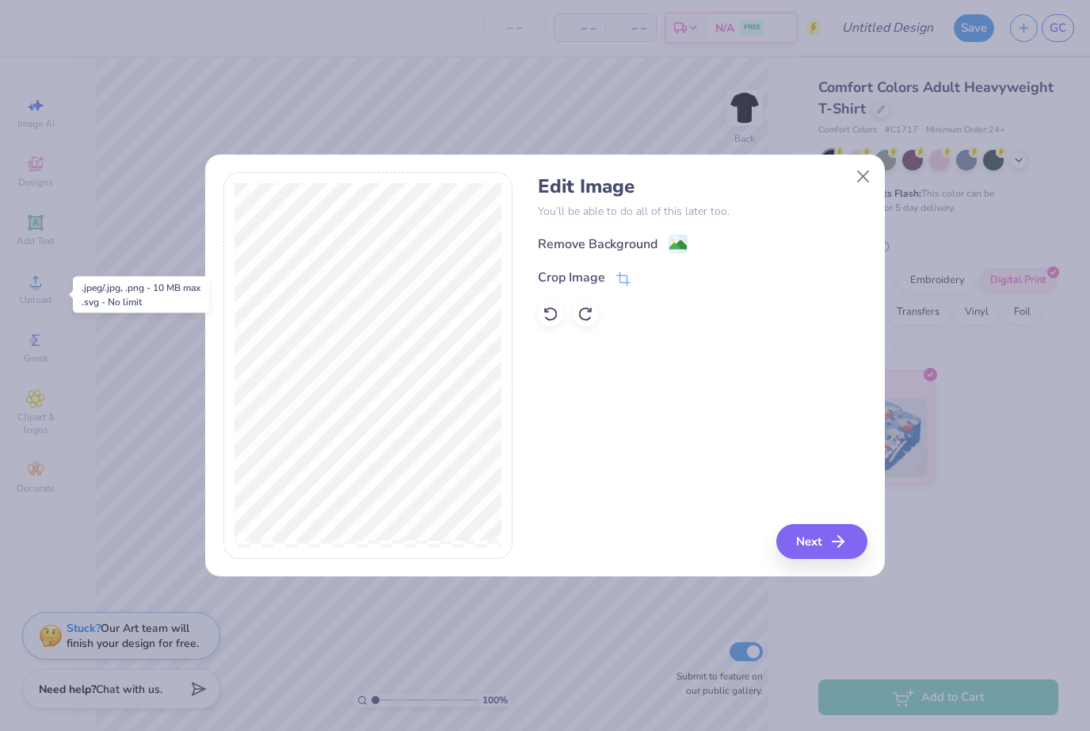
click at [819, 540] on button "Next" at bounding box center [822, 541] width 91 height 35
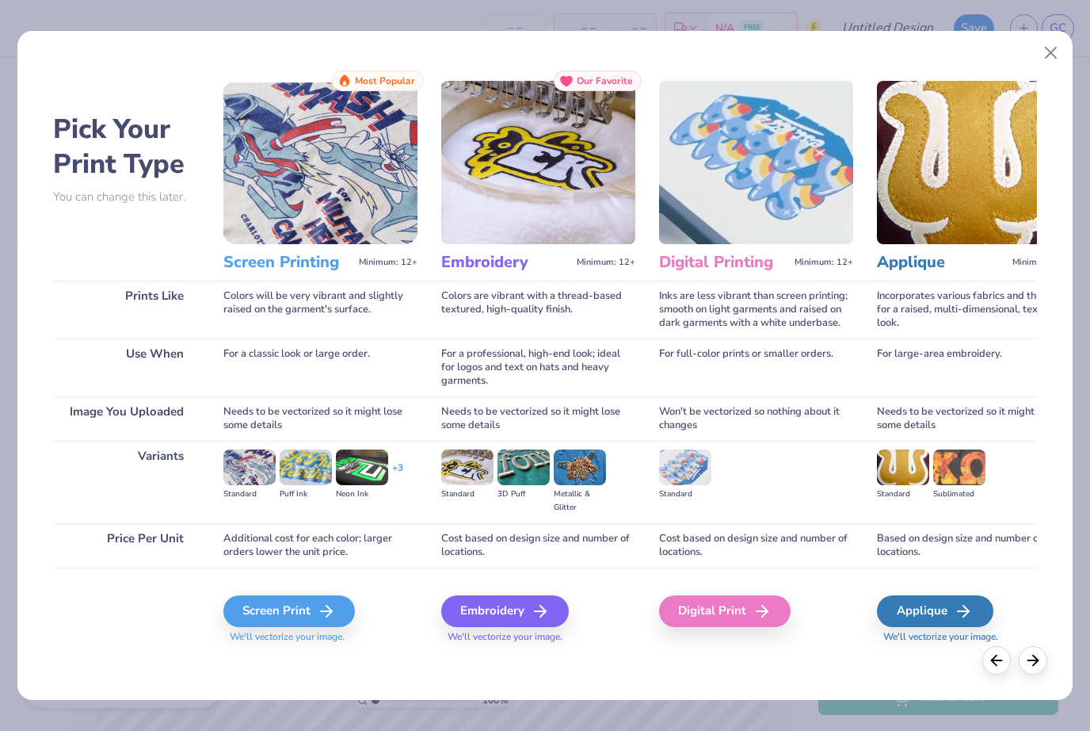
click at [306, 615] on div "Screen Print" at bounding box center [289, 611] width 132 height 32
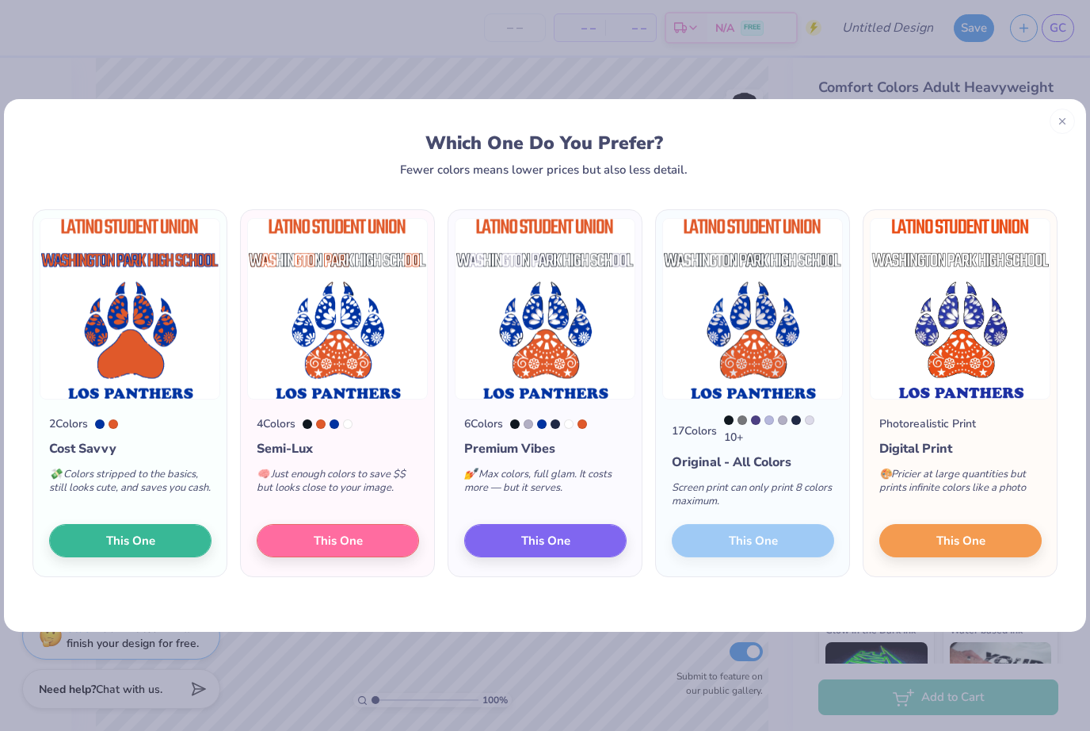
click at [972, 542] on span "This One" at bounding box center [961, 541] width 49 height 18
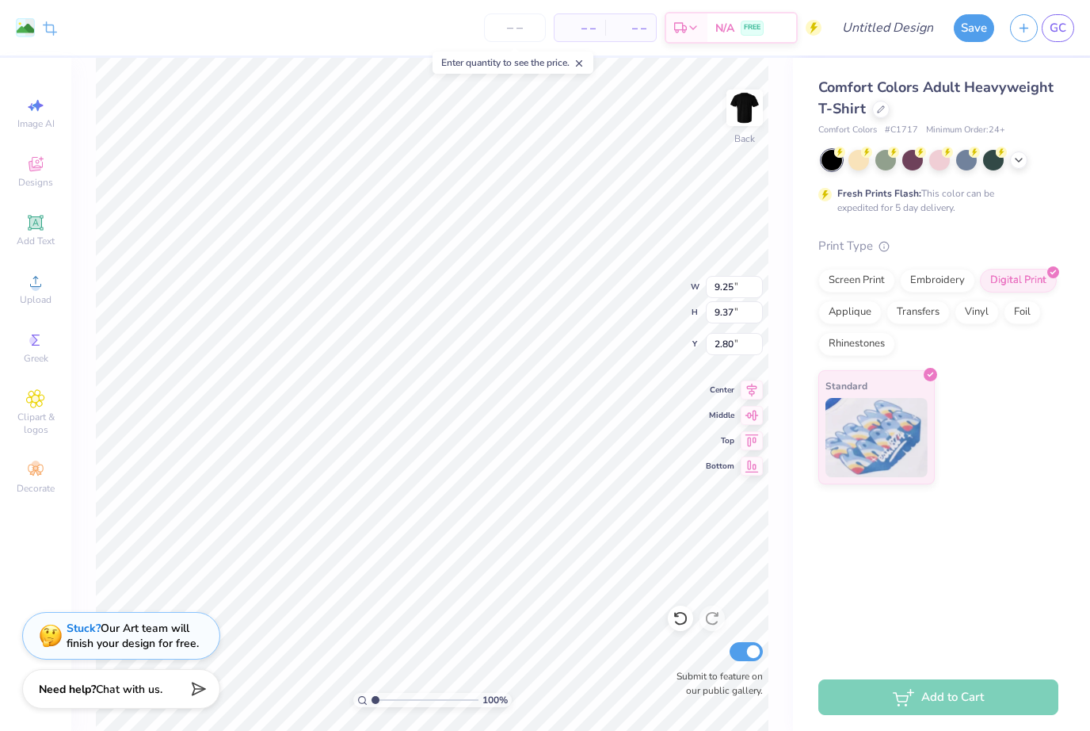
type input "3.00"
click at [1063, 25] on span "GC" at bounding box center [1058, 28] width 17 height 18
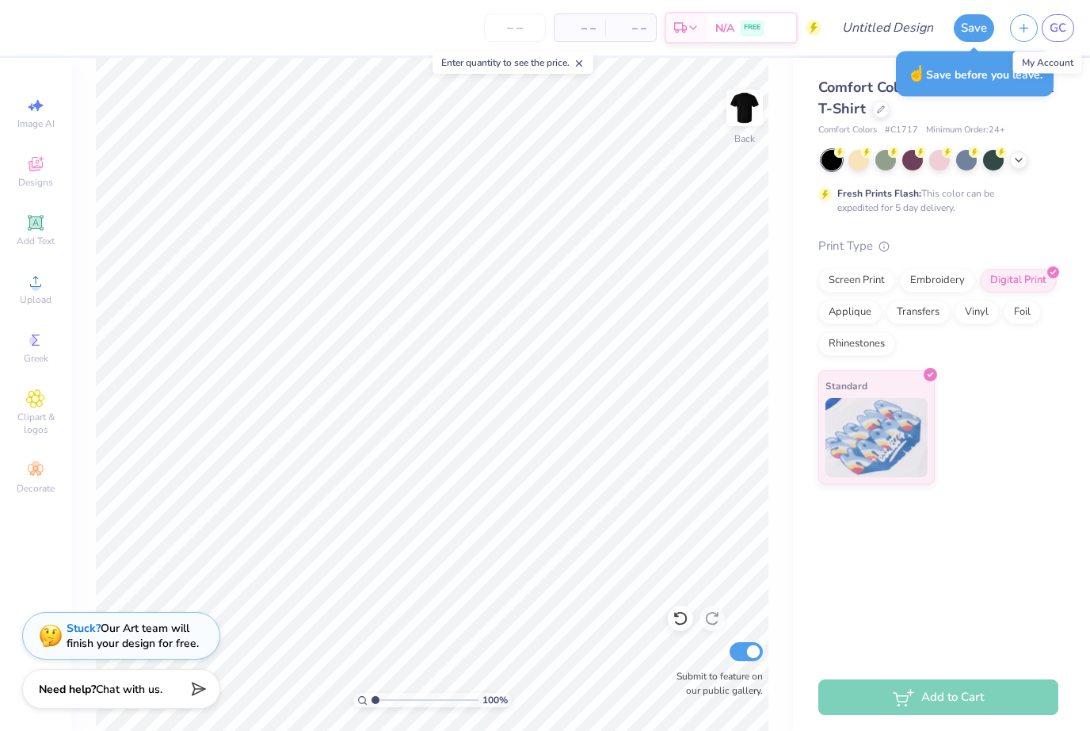
click at [982, 21] on button "Save" at bounding box center [974, 28] width 40 height 28
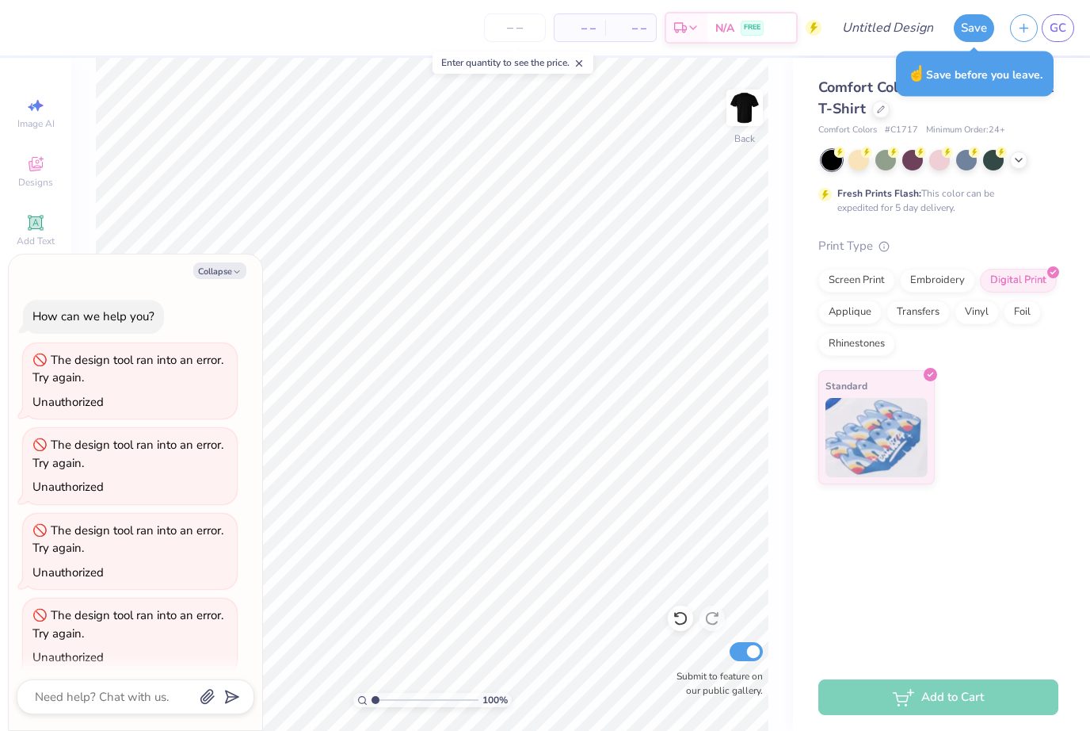
scroll to position [137, 0]
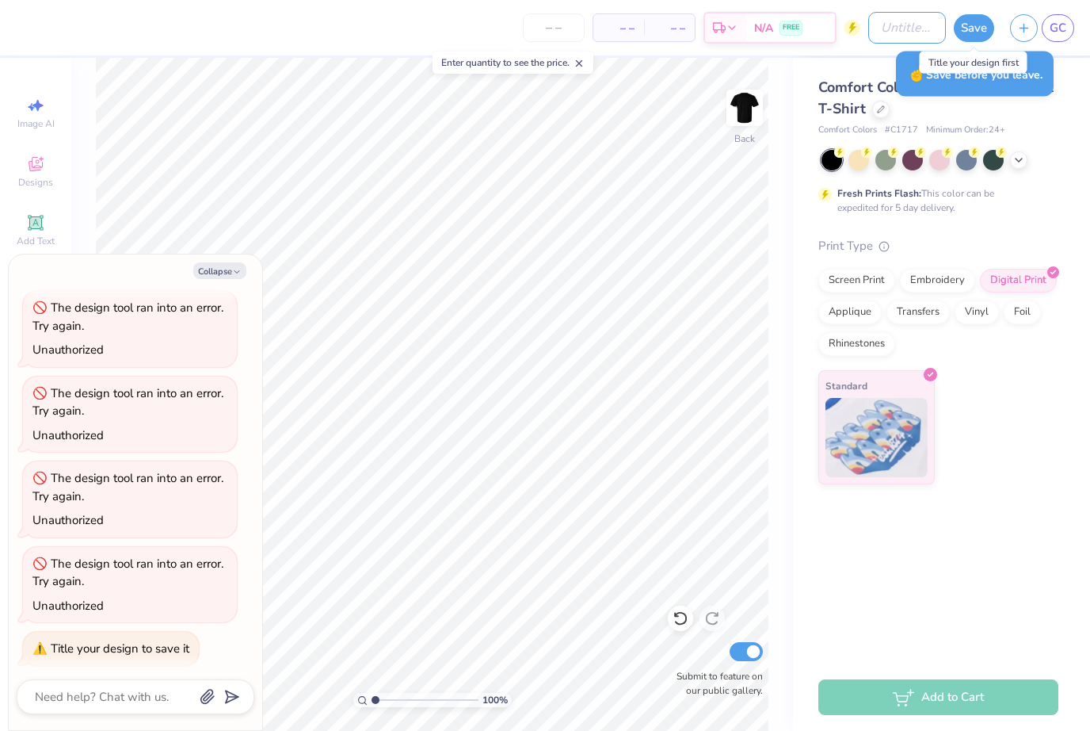
click at [880, 32] on input "Design Title" at bounding box center [907, 28] width 78 height 32
type textarea "x"
type input "Ls"
type textarea "x"
type input "L"
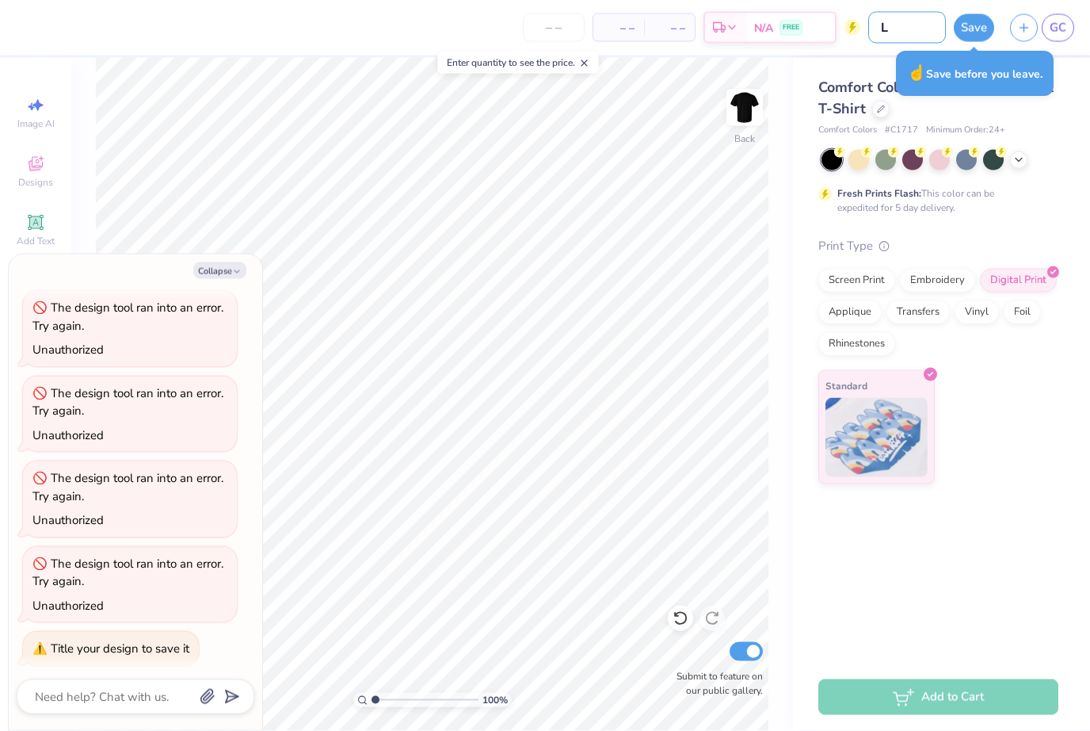
type textarea "x"
type input "LS"
type textarea "x"
type input "LSU"
type textarea "x"
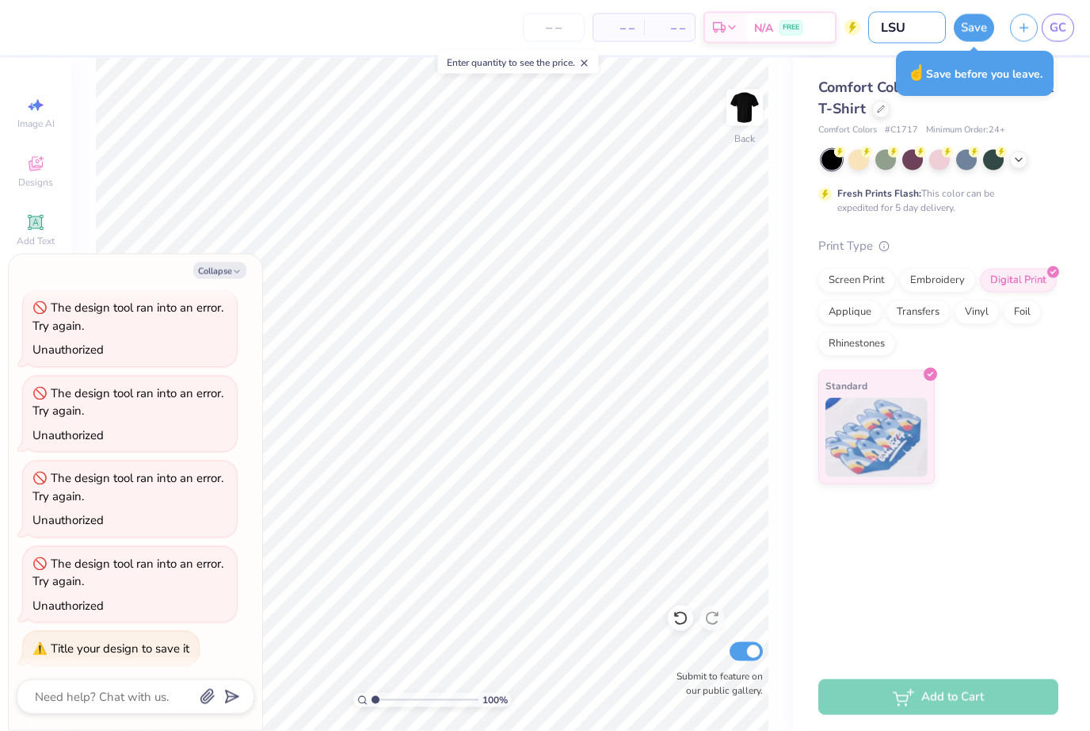
type input "LSU"
type textarea "x"
type input "LSU S"
type textarea "x"
type input "LSU SH"
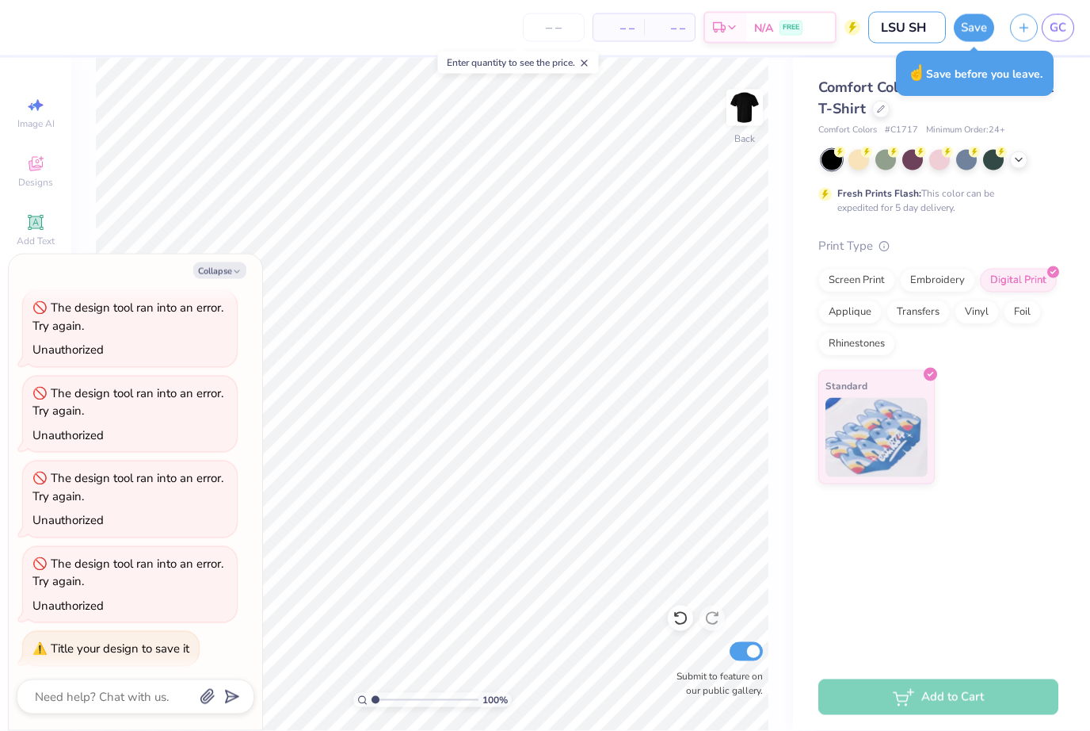
type textarea "x"
type input "LSU SHI"
type textarea "x"
type input "LSU SHIR"
type textarea "x"
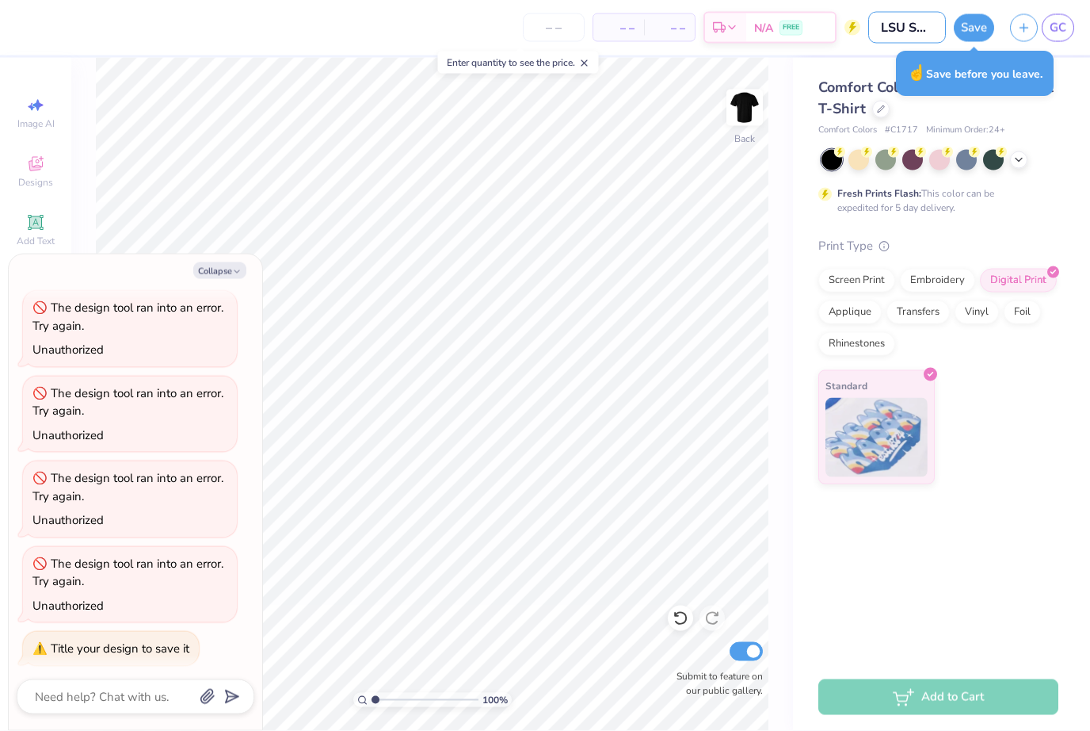
type input "LSU SHIRT"
type textarea "x"
type input "LSU SHIRTS"
type textarea "x"
type input "LSU SHIRTS"
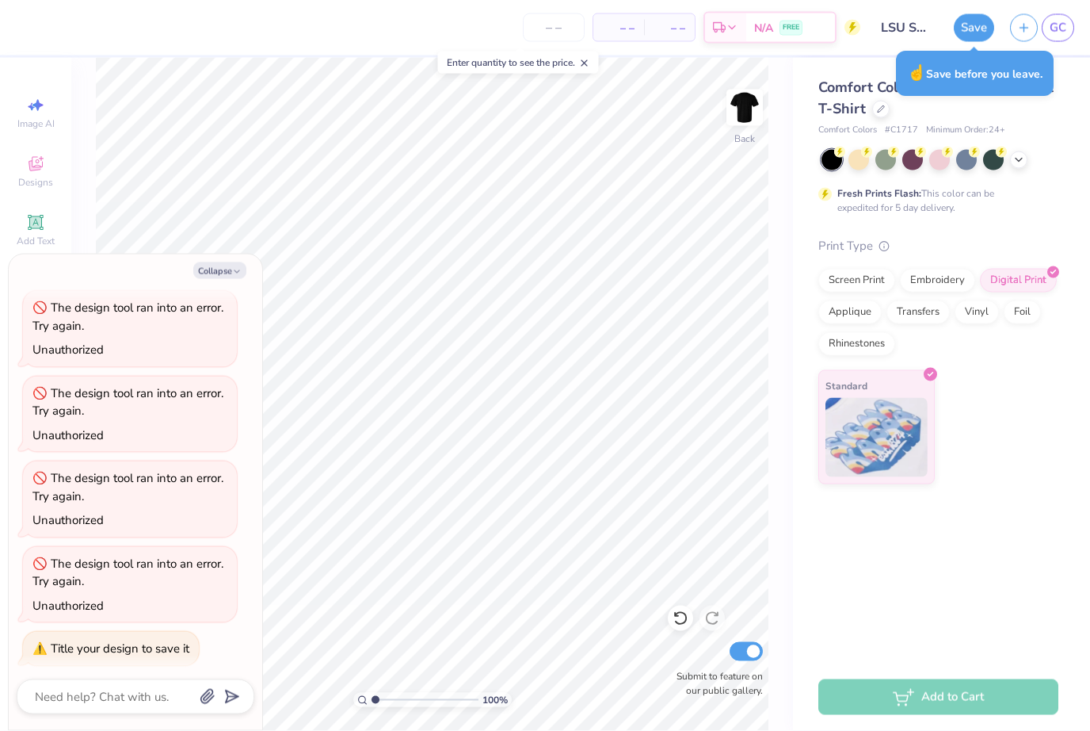
click at [982, 26] on button "Save" at bounding box center [974, 28] width 40 height 28
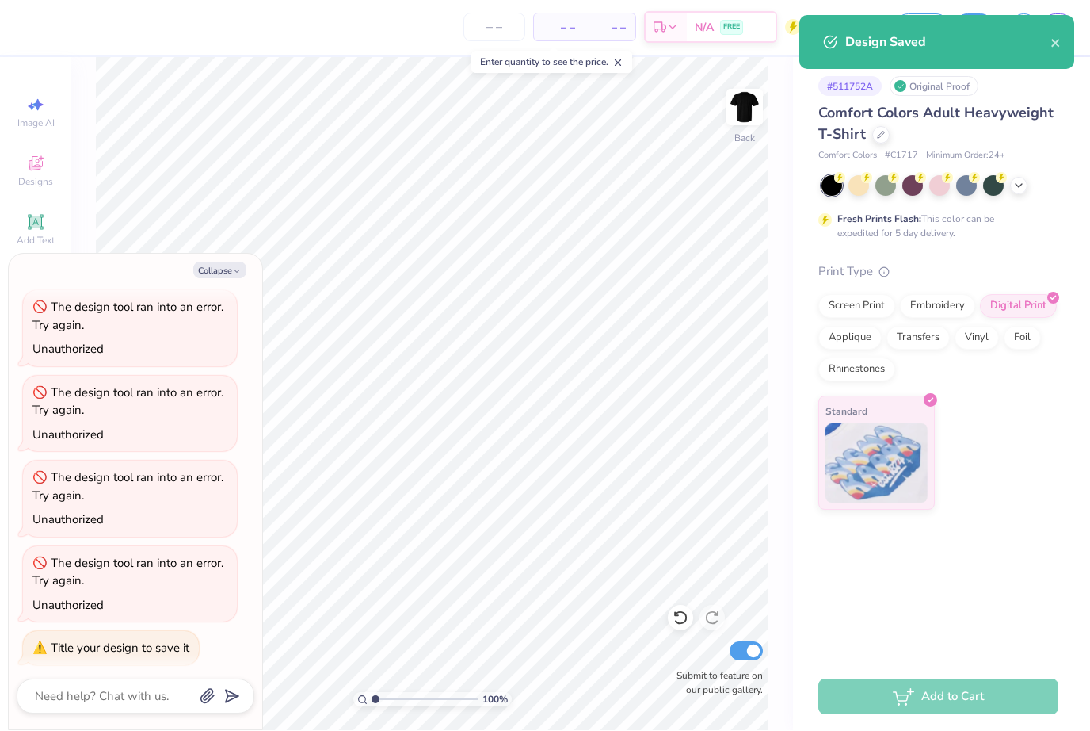
click at [973, 27] on div "Design Saved" at bounding box center [936, 49] width 281 height 72
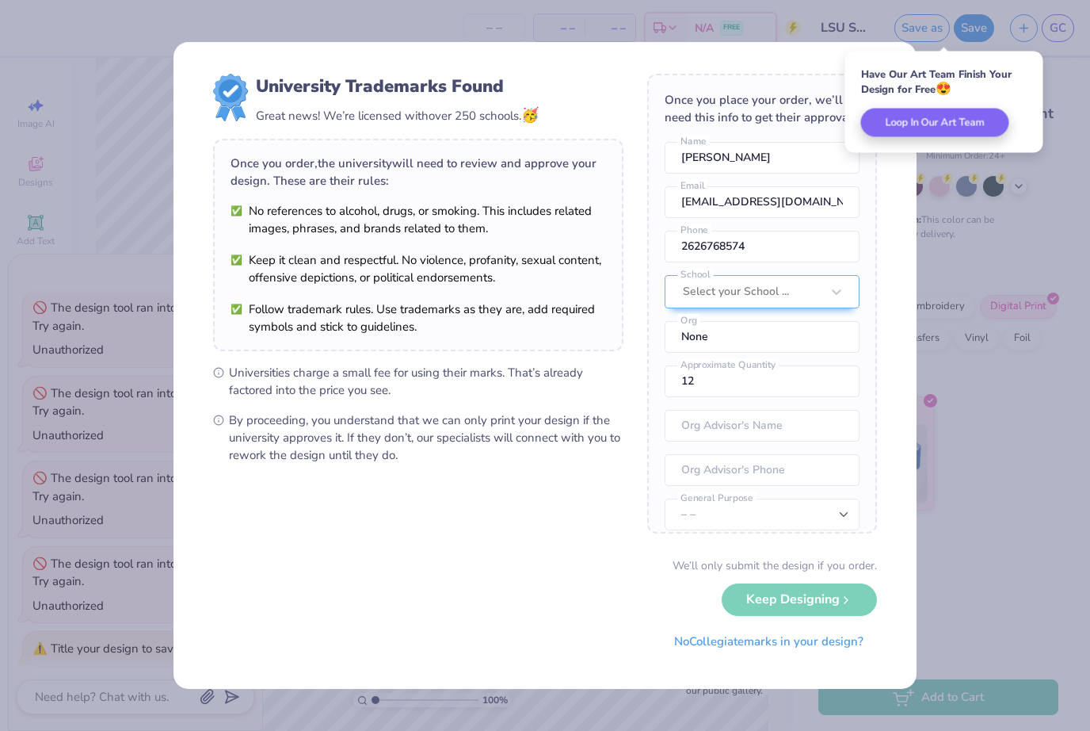
click at [795, 636] on button "No Collegiate marks in your design?" at bounding box center [769, 641] width 216 height 32
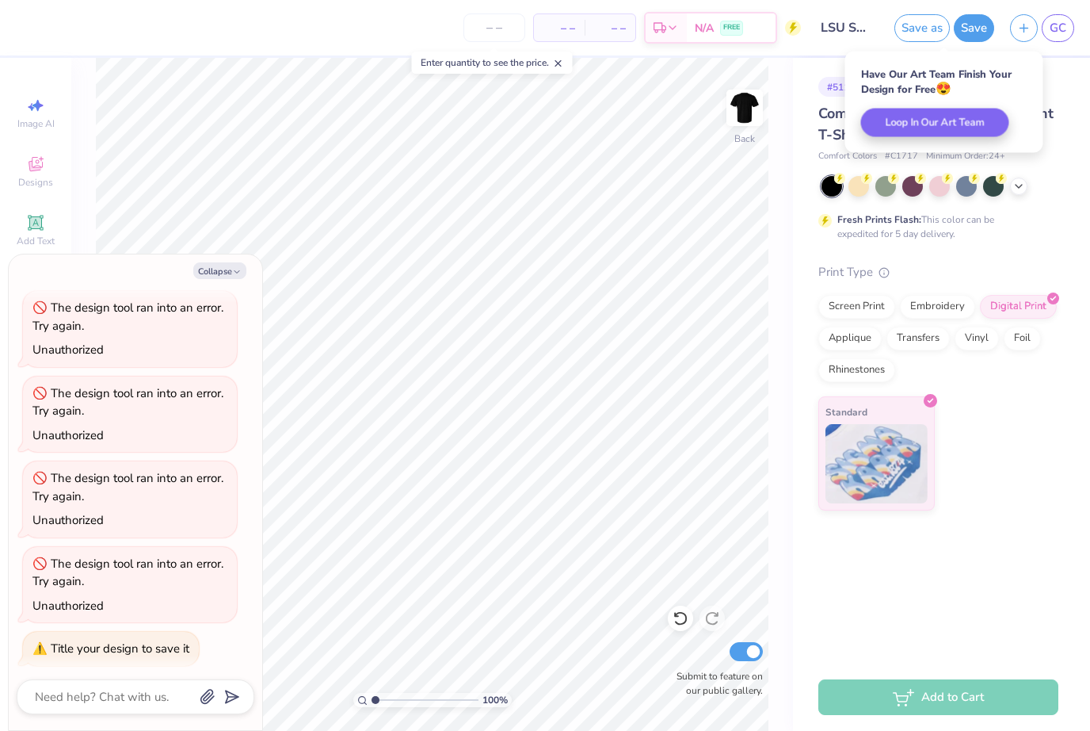
click at [228, 266] on button "Collapse" at bounding box center [219, 270] width 53 height 17
type textarea "x"
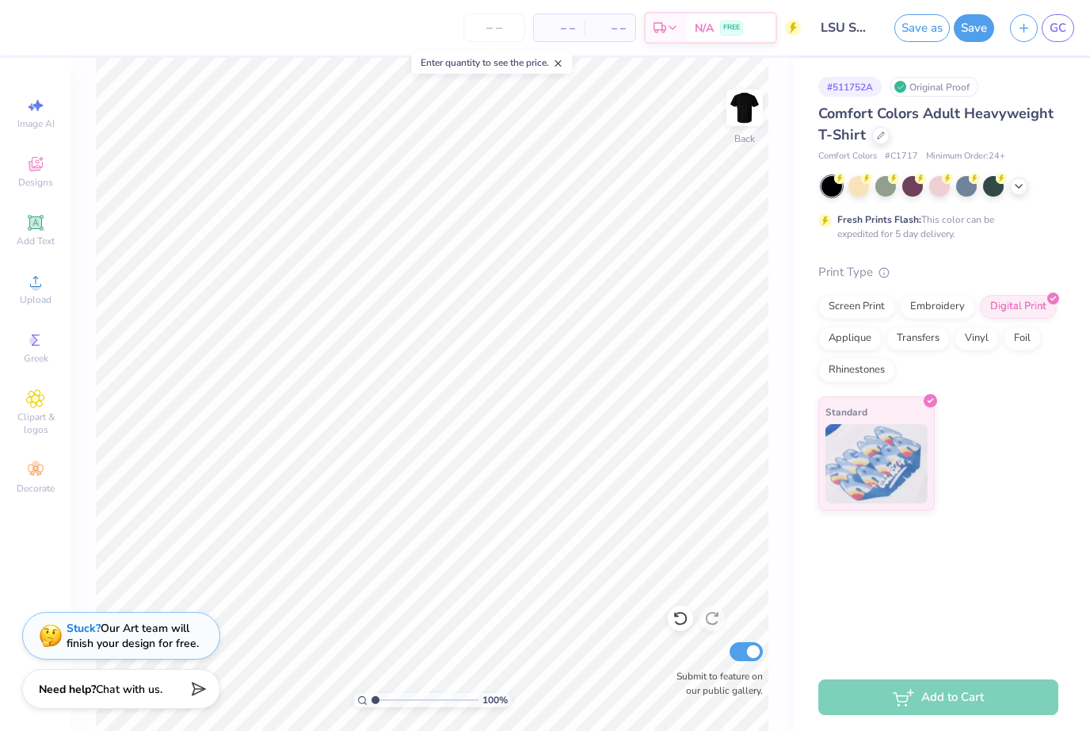
click at [1051, 31] on span "GC" at bounding box center [1058, 28] width 17 height 18
click at [920, 31] on button "Save as" at bounding box center [922, 28] width 55 height 28
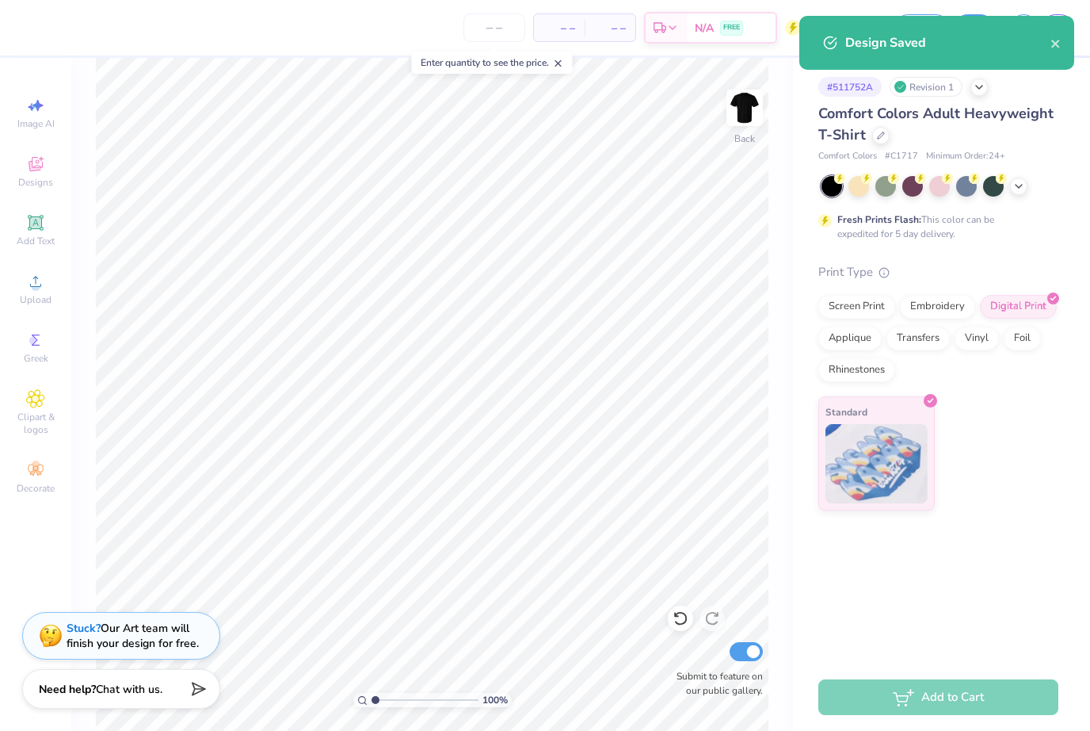
click at [964, 41] on div "Design Saved" at bounding box center [947, 42] width 205 height 19
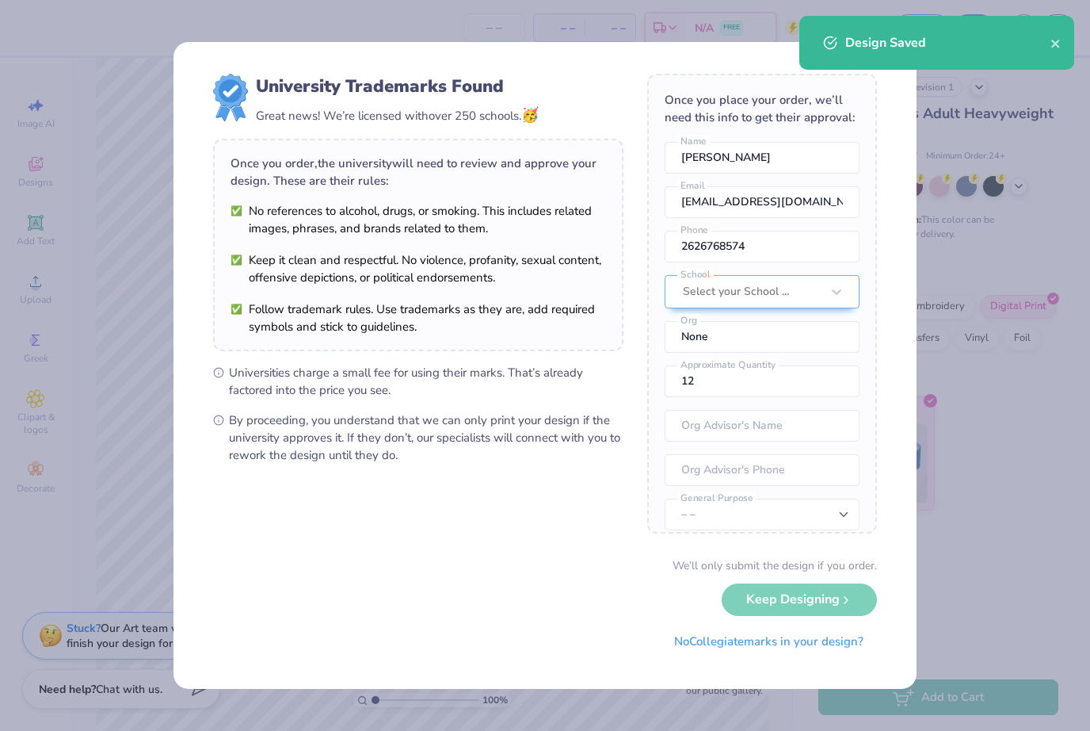
click at [1011, 47] on div "Design Saved" at bounding box center [947, 42] width 205 height 19
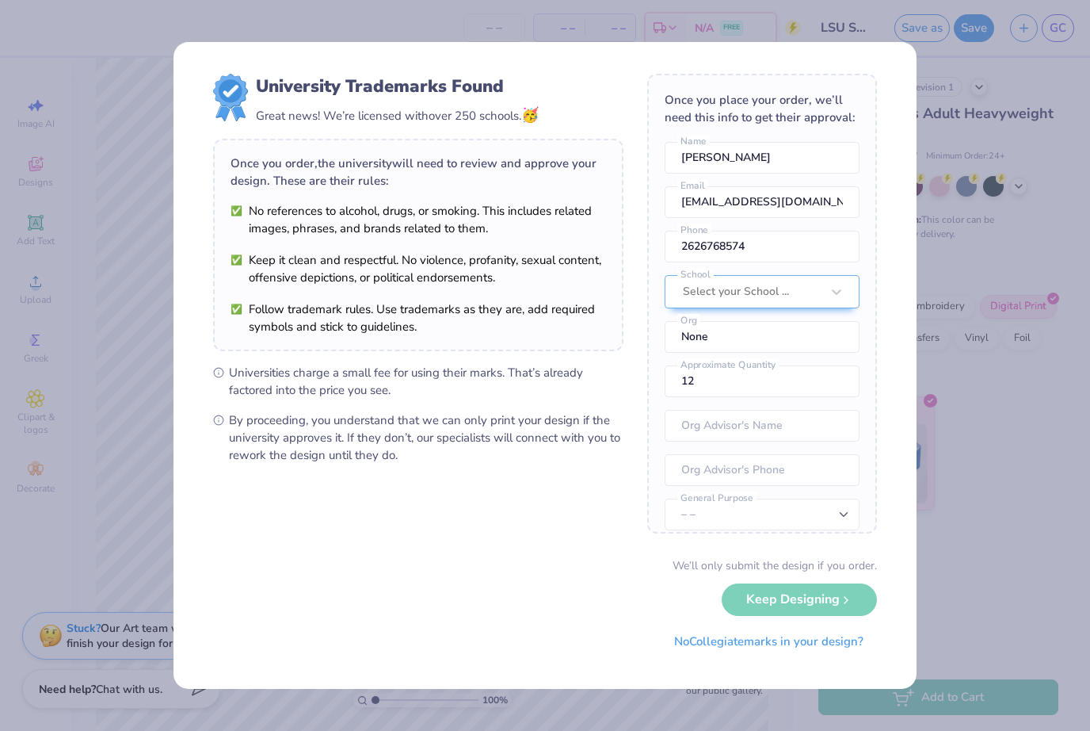
click at [818, 642] on button "No Collegiate marks in your design?" at bounding box center [769, 641] width 216 height 32
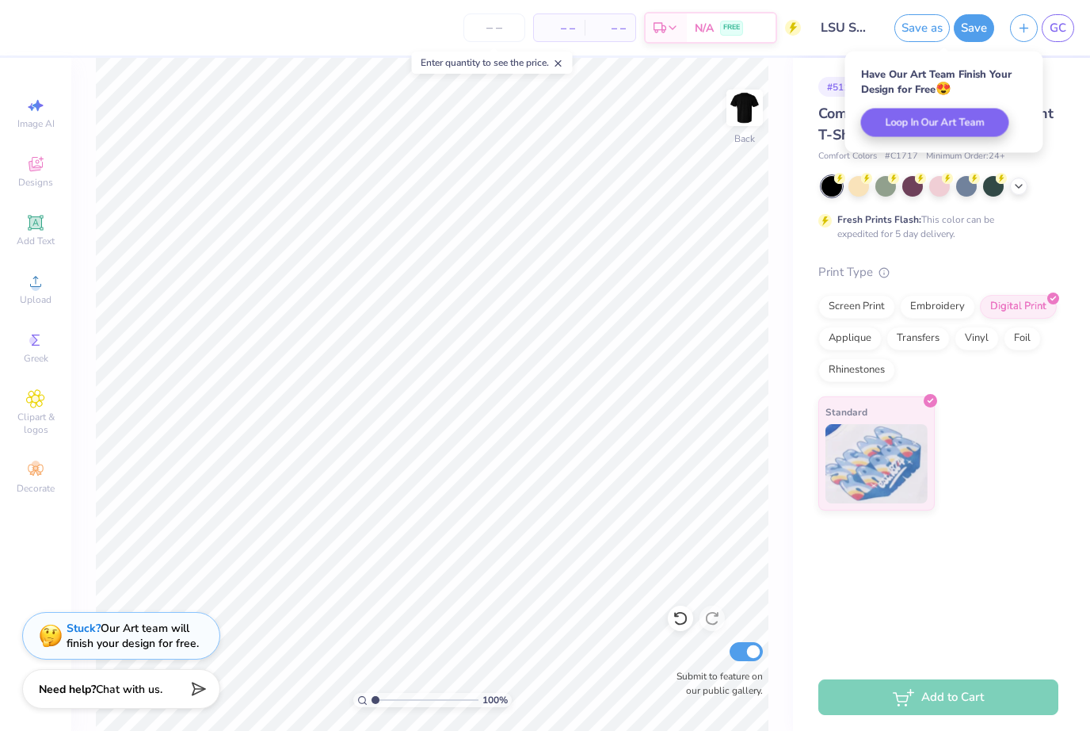
click at [1053, 30] on span "GC" at bounding box center [1058, 28] width 17 height 18
click at [1052, 36] on span "GC" at bounding box center [1058, 28] width 17 height 18
click at [1050, 58] on div "My Account" at bounding box center [1047, 63] width 69 height 22
click at [1063, 32] on span "GC" at bounding box center [1058, 28] width 17 height 18
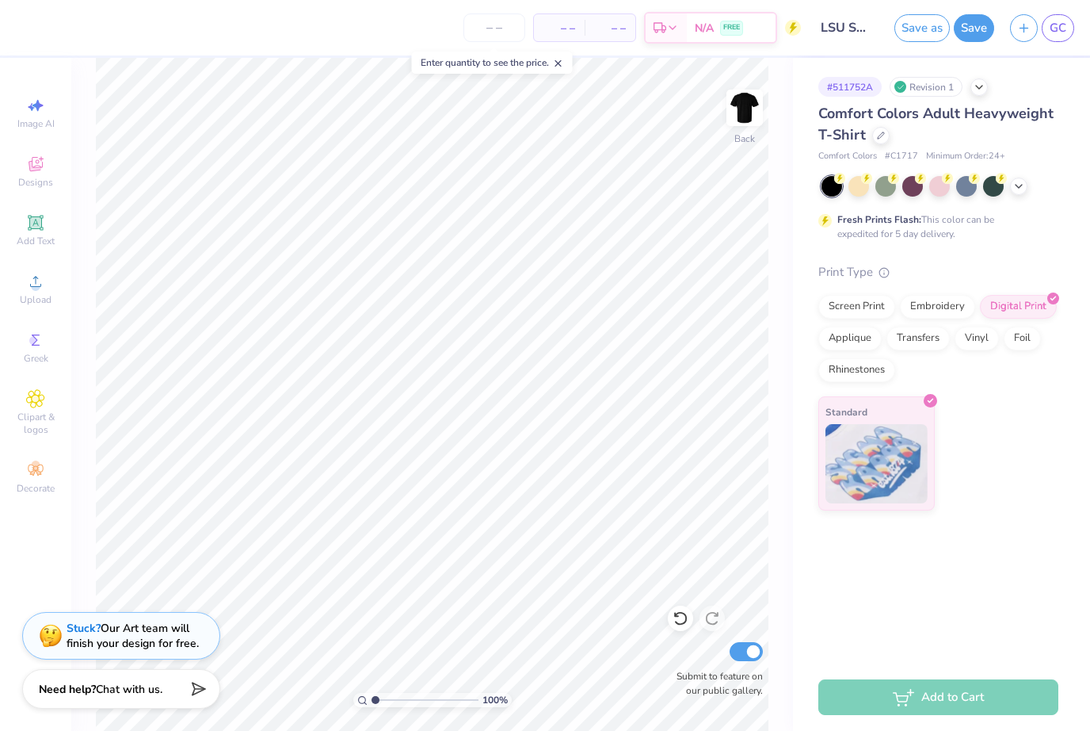
click at [1047, 63] on div "My Account" at bounding box center [1047, 63] width 69 height 22
click at [1021, 36] on button "button" at bounding box center [1024, 28] width 28 height 28
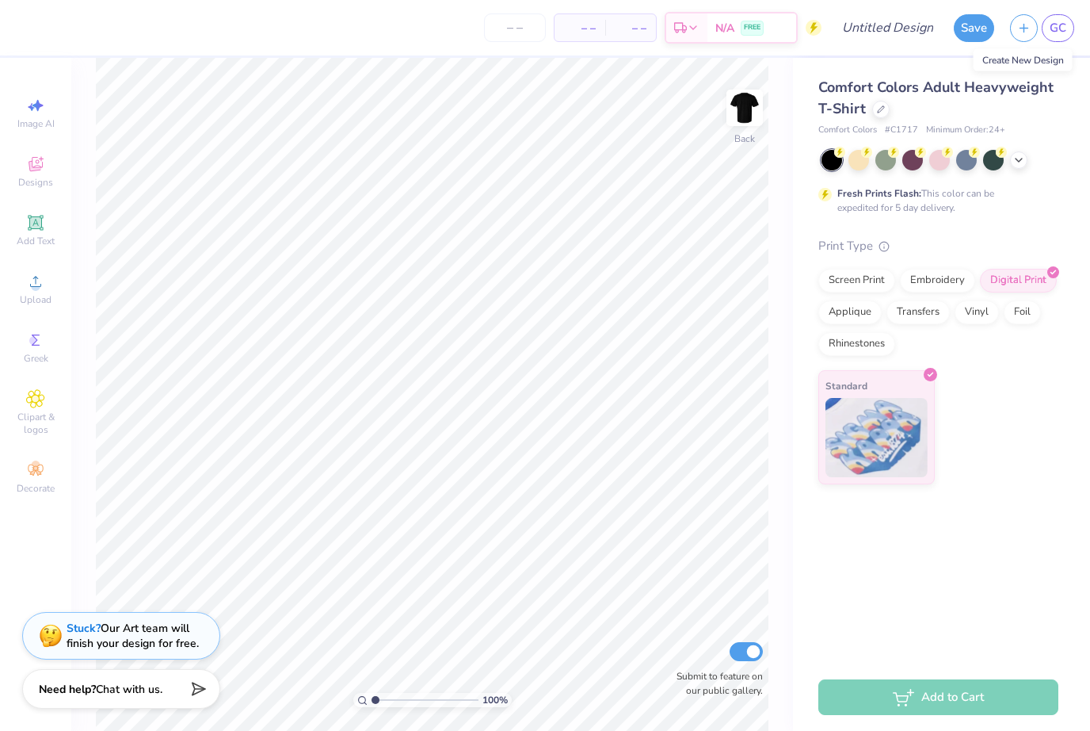
click at [1056, 25] on span "GC" at bounding box center [1058, 28] width 17 height 18
click at [1055, 31] on span "GC" at bounding box center [1058, 28] width 17 height 18
click at [1055, 30] on span "GC" at bounding box center [1058, 28] width 17 height 18
click at [1055, 29] on span "GC" at bounding box center [1058, 28] width 17 height 18
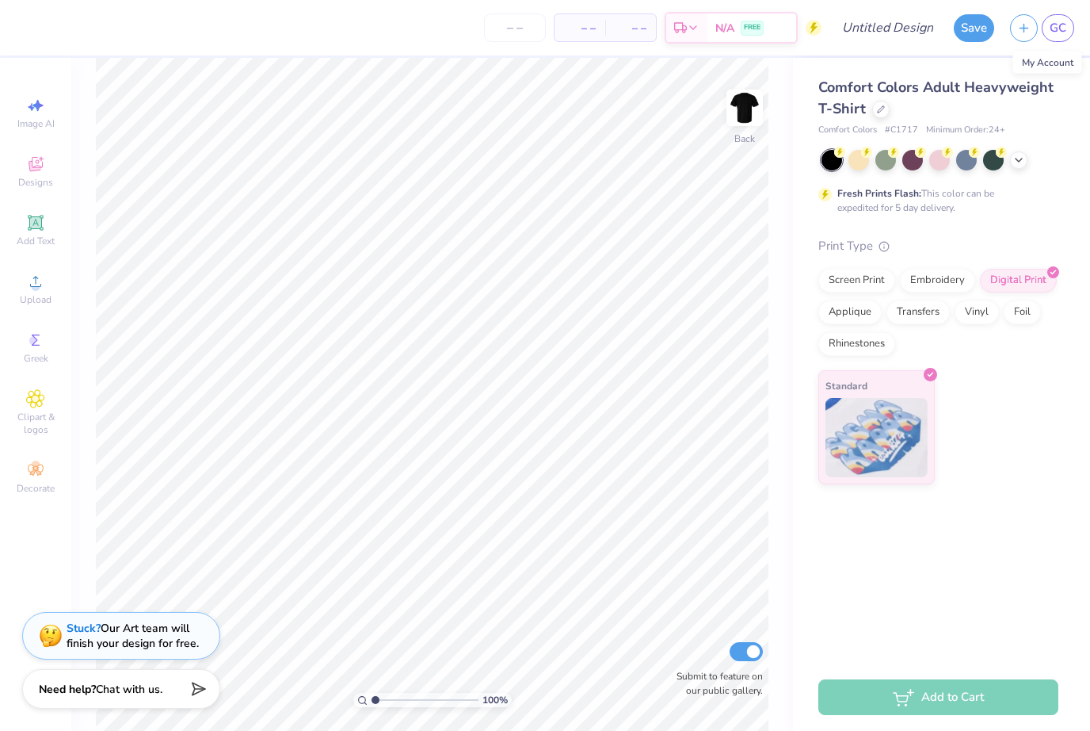
click at [1053, 64] on div "My Account" at bounding box center [1047, 63] width 69 height 22
click at [1065, 37] on link "GC" at bounding box center [1058, 28] width 32 height 28
click at [1060, 37] on link "GC" at bounding box center [1058, 28] width 32 height 28
click at [1067, 29] on link "GC" at bounding box center [1058, 28] width 32 height 28
click at [1052, 31] on span "GC" at bounding box center [1058, 28] width 17 height 18
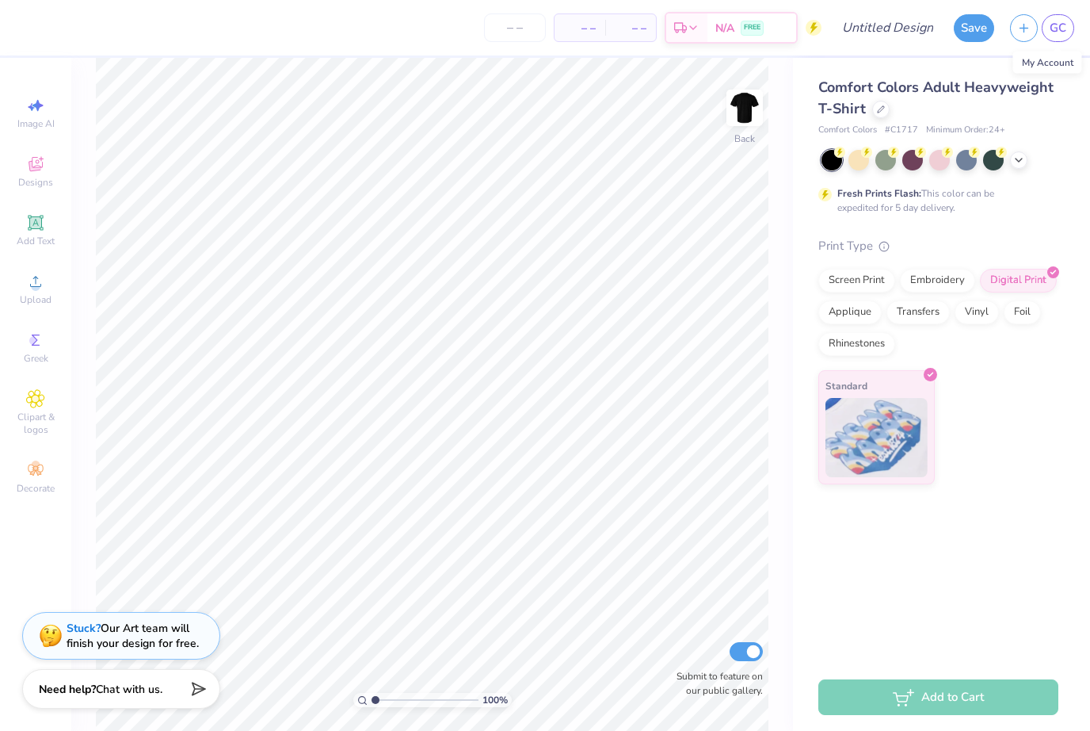
click at [1054, 30] on span "GC" at bounding box center [1058, 28] width 17 height 18
click at [1046, 31] on link "GC" at bounding box center [1058, 28] width 32 height 28
click at [1045, 30] on link "GC" at bounding box center [1058, 28] width 32 height 28
click at [1047, 31] on link "GC" at bounding box center [1058, 28] width 32 height 28
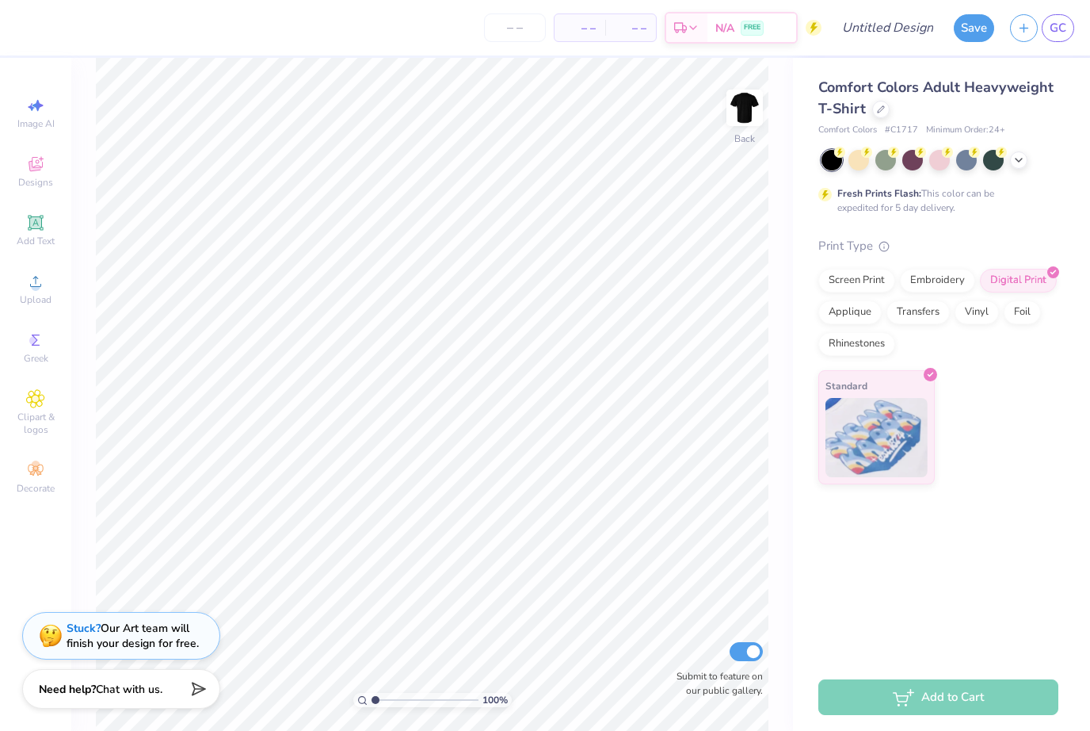
click at [1055, 65] on div "My Account" at bounding box center [1047, 63] width 69 height 22
click at [1064, 26] on span "GC" at bounding box center [1058, 28] width 17 height 18
click at [1041, 64] on div "My Account" at bounding box center [1047, 63] width 69 height 22
click at [1020, 37] on button "button" at bounding box center [1024, 28] width 28 height 28
click at [1058, 29] on span "GC" at bounding box center [1058, 28] width 17 height 18
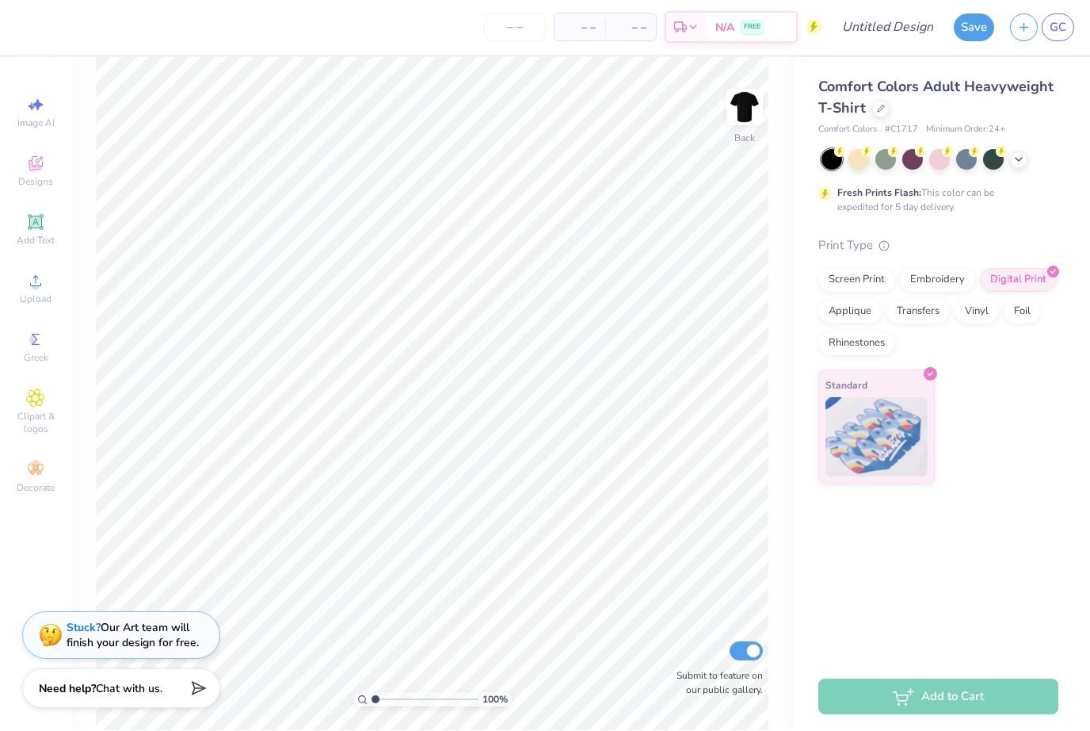
click at [1058, 28] on span "GC" at bounding box center [1058, 28] width 17 height 18
click at [1055, 25] on span "GC" at bounding box center [1058, 28] width 17 height 18
click at [1057, 29] on span "GC" at bounding box center [1058, 28] width 17 height 18
click at [1056, 29] on span "GC" at bounding box center [1058, 28] width 17 height 18
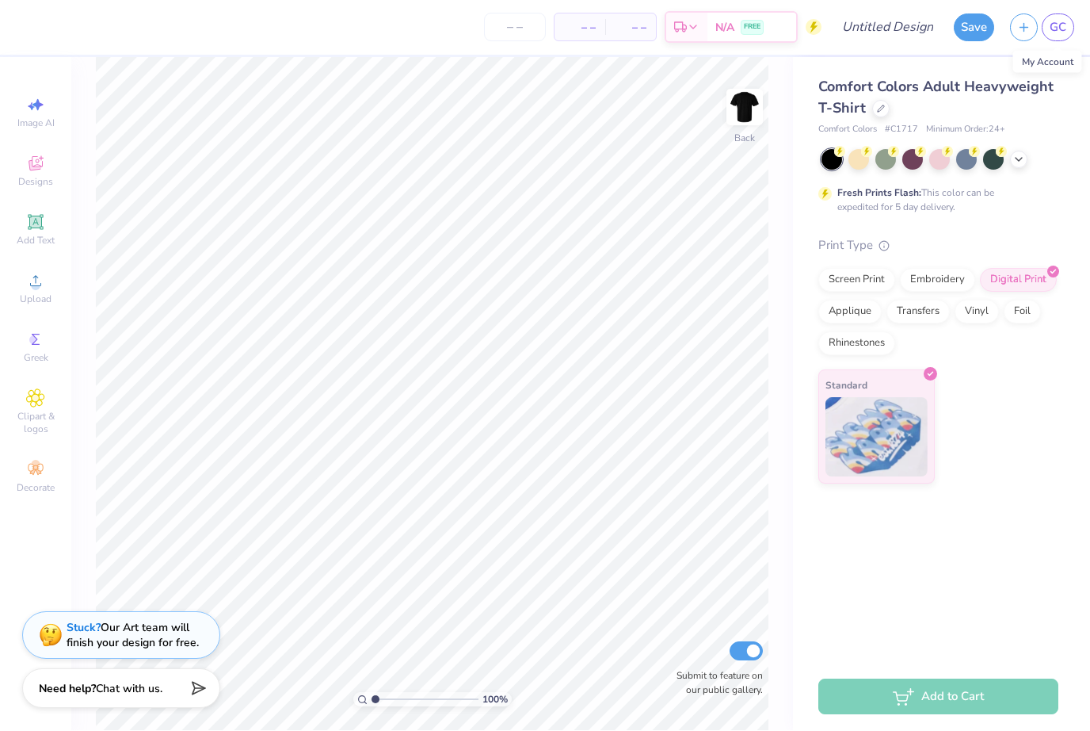
click at [1061, 61] on div "My Account" at bounding box center [1047, 63] width 69 height 22
click at [1061, 61] on div "Comfort Colors Adult Heavyweight T-Shirt Comfort Colors # C1717 Minimum Order: …" at bounding box center [941, 271] width 297 height 426
click at [1048, 34] on link "GC" at bounding box center [1058, 28] width 32 height 28
click at [1046, 71] on div "My Account" at bounding box center [1047, 63] width 69 height 22
click at [1046, 71] on div "Comfort Colors Adult Heavyweight T-Shirt Comfort Colors # C1717 Minimum Order: …" at bounding box center [941, 271] width 297 height 426
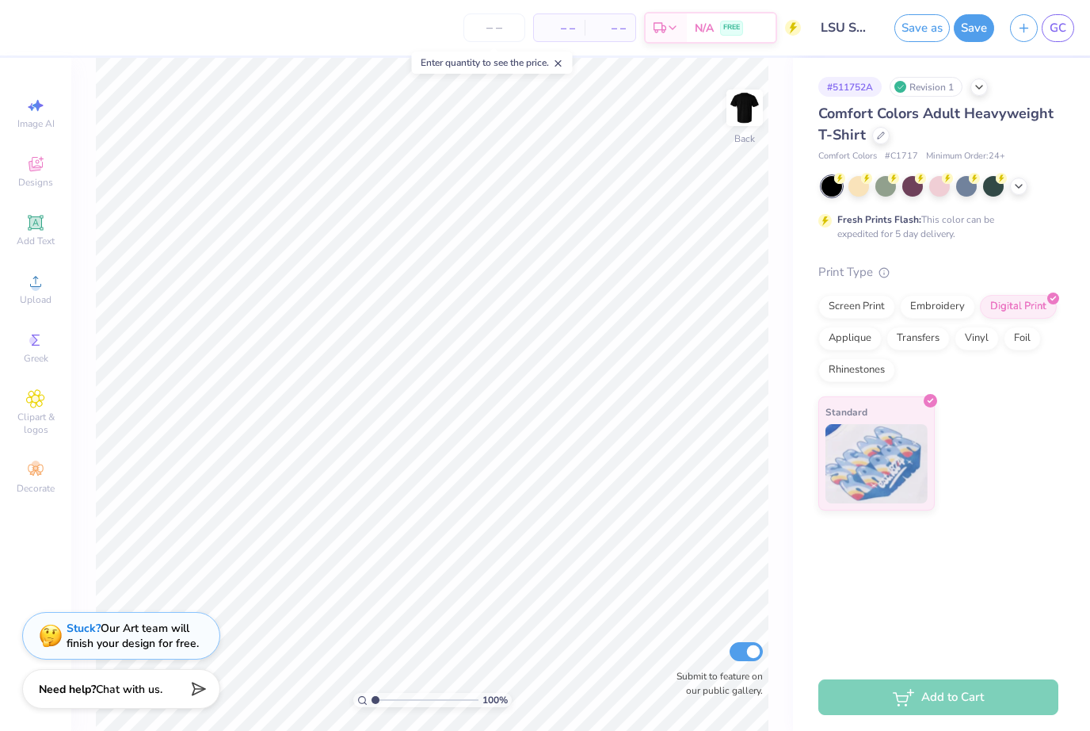
click at [40, 168] on icon at bounding box center [35, 164] width 19 height 19
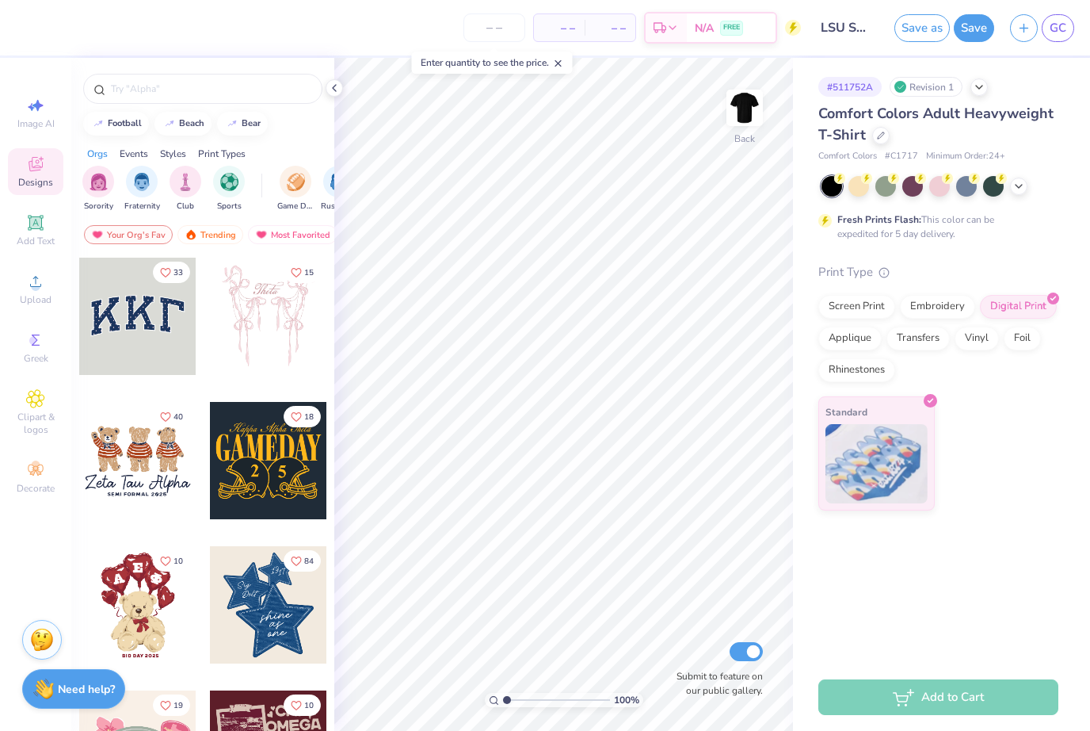
click at [1061, 33] on span "GC" at bounding box center [1058, 28] width 17 height 18
click at [1059, 23] on span "GC" at bounding box center [1058, 28] width 17 height 18
click at [1055, 30] on span "GC" at bounding box center [1058, 28] width 17 height 18
click at [1050, 67] on div "My Account" at bounding box center [1047, 63] width 69 height 22
